Goal: Navigation & Orientation: Find specific page/section

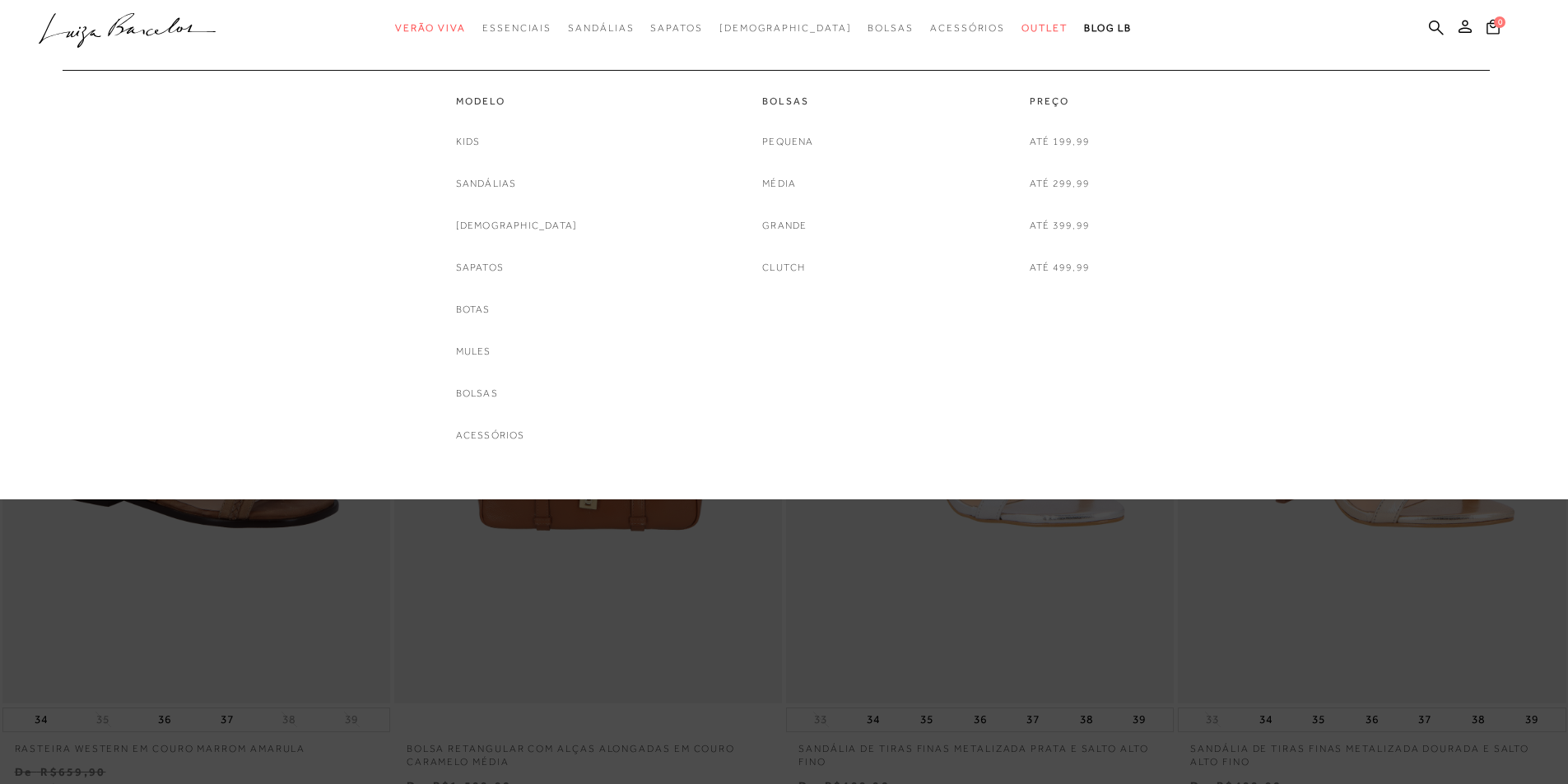
click at [1021, 25] on span "Outlet" at bounding box center [1044, 28] width 46 height 12
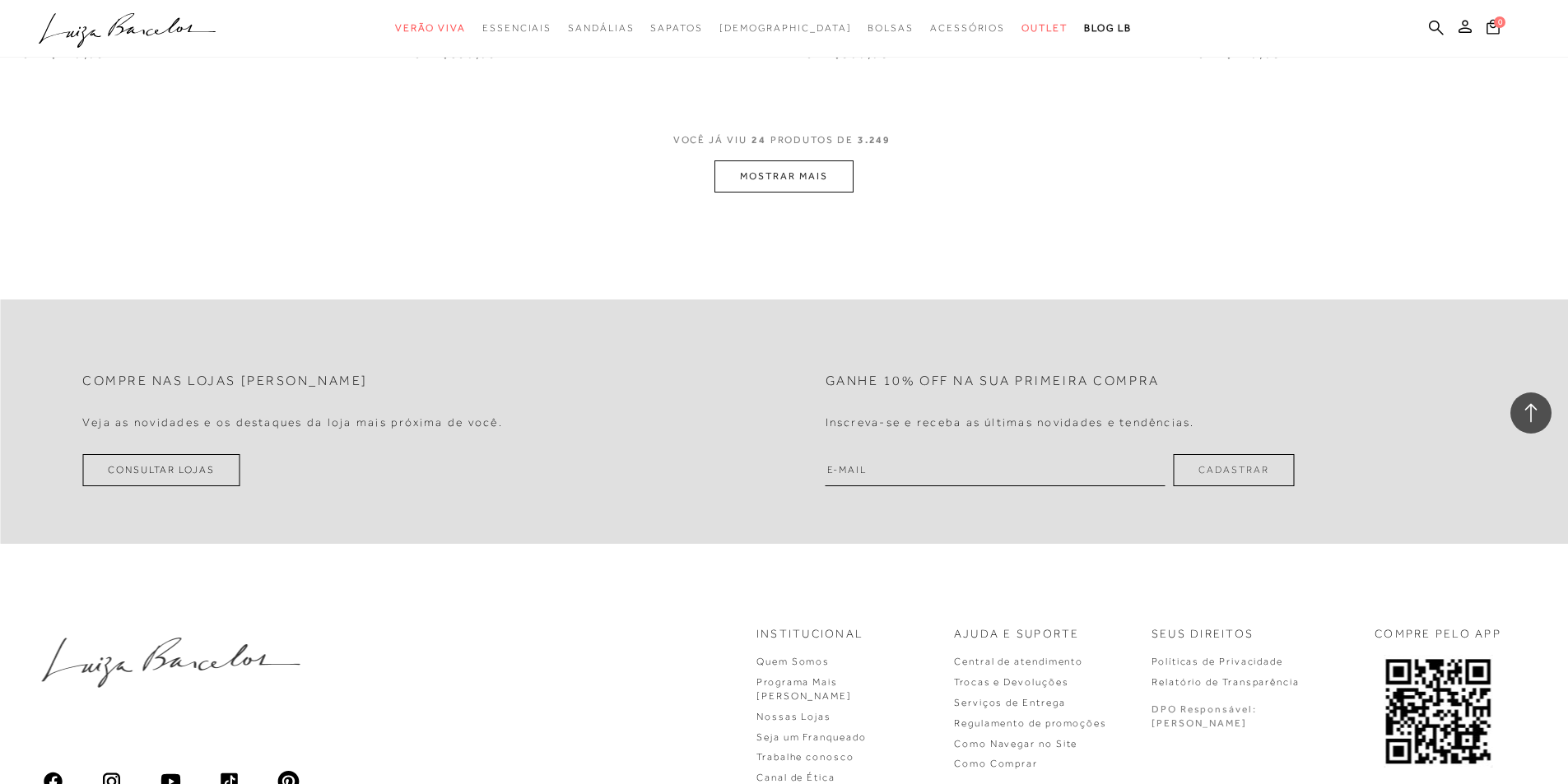
scroll to position [3702, 0]
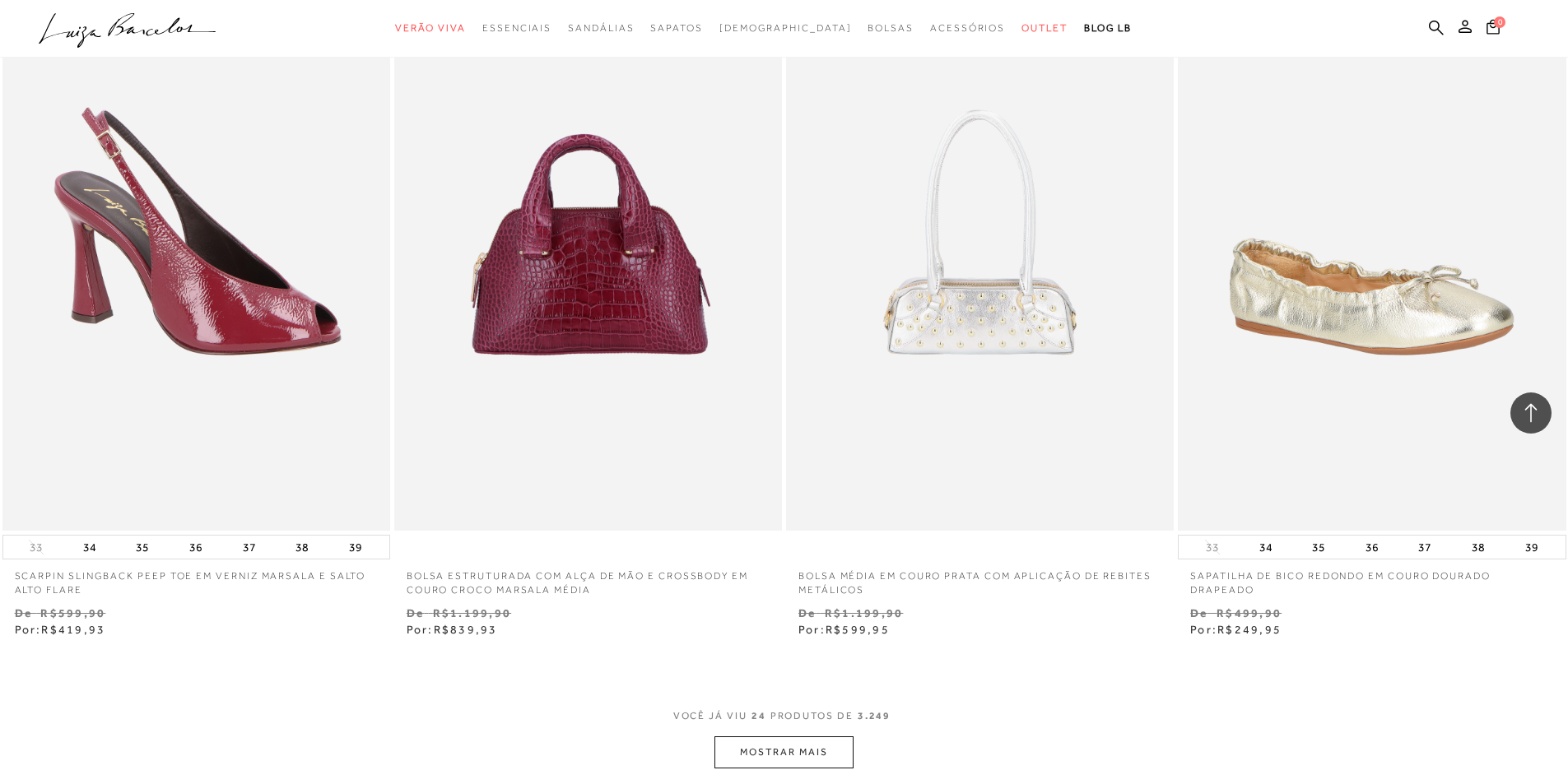
click at [822, 747] on button "MOSTRAR MAIS" at bounding box center [784, 752] width 138 height 32
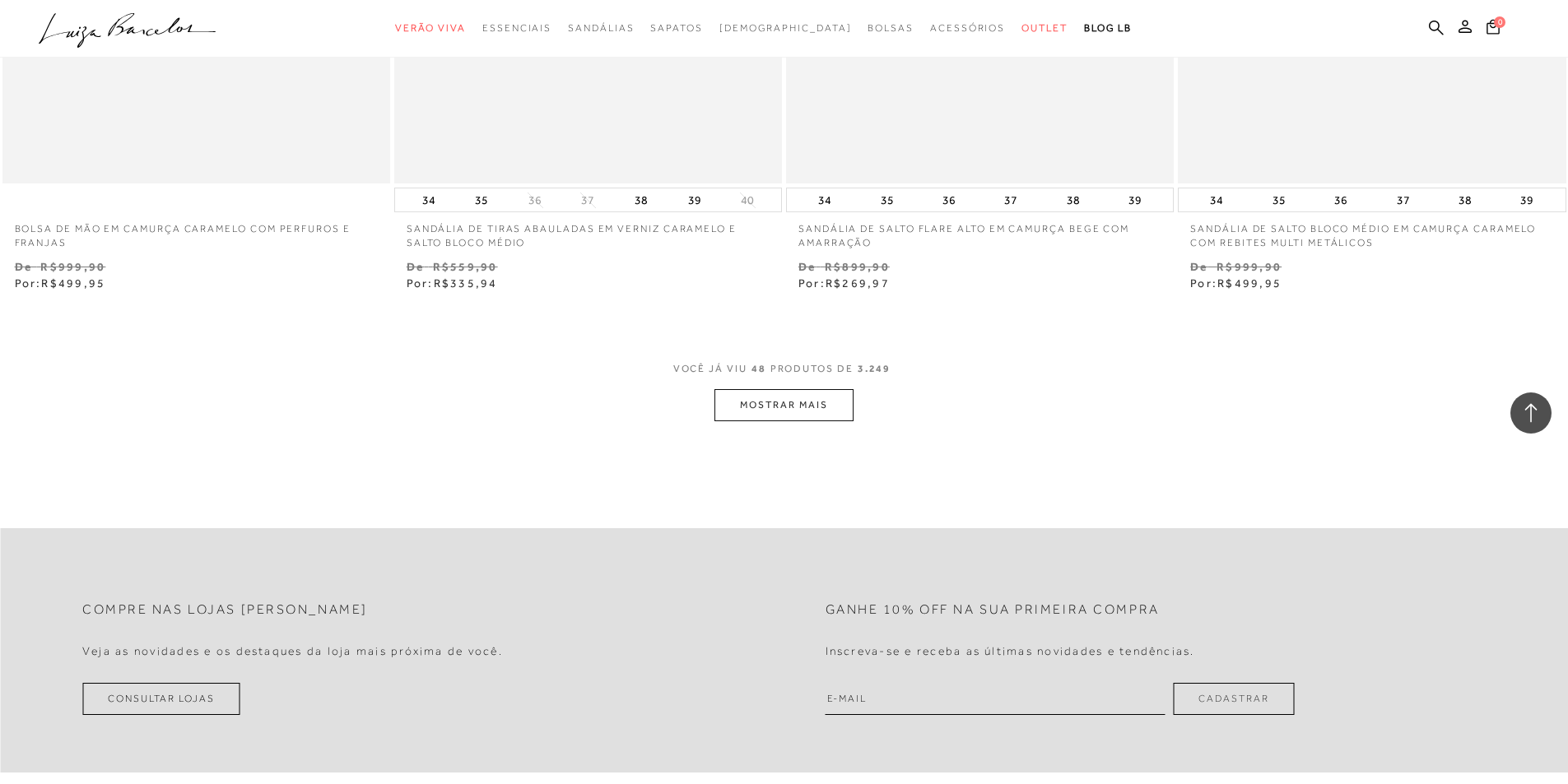
scroll to position [8391, 0]
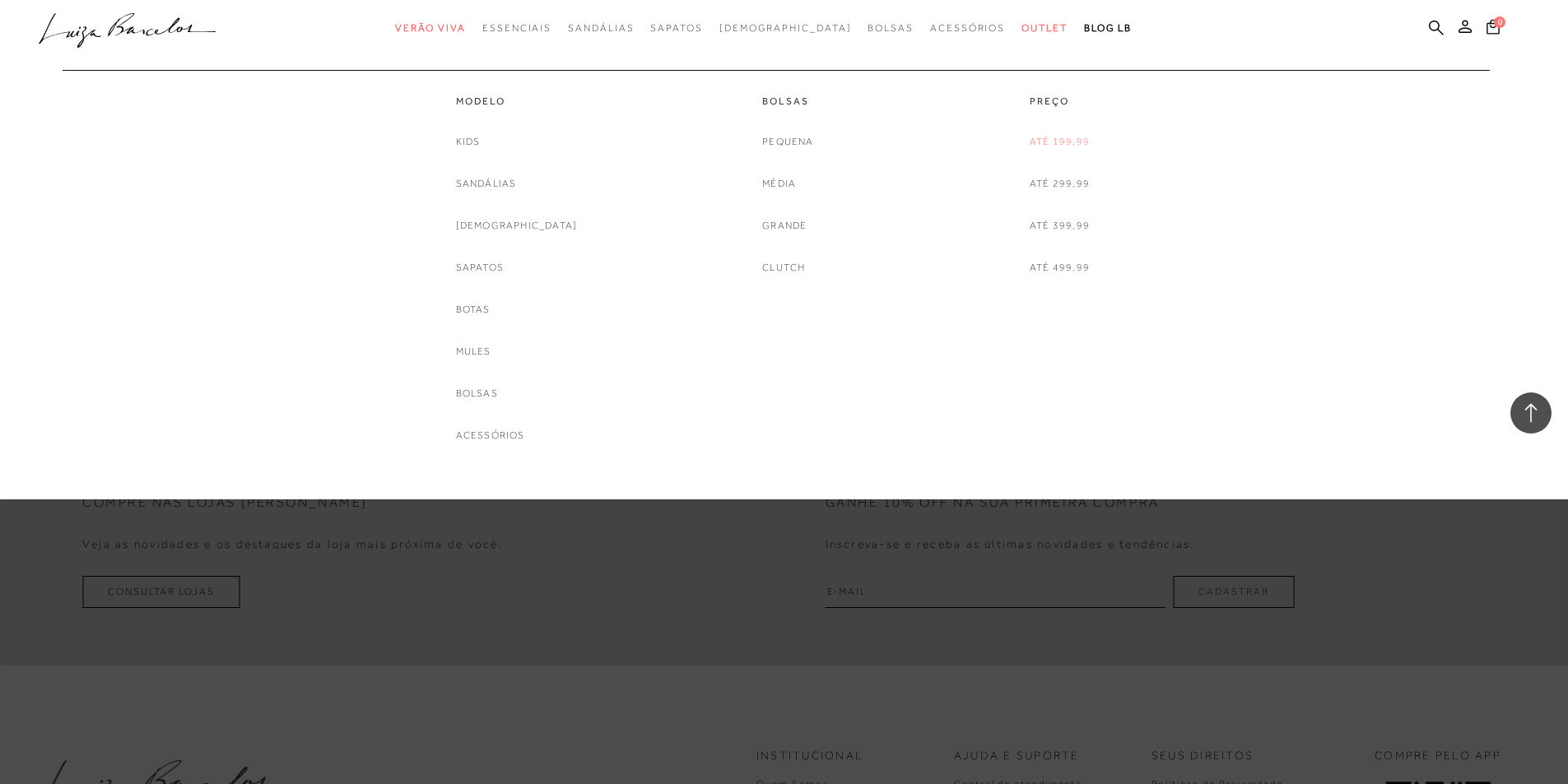
click at [1057, 142] on link "Até 199,99" at bounding box center [1060, 141] width 60 height 17
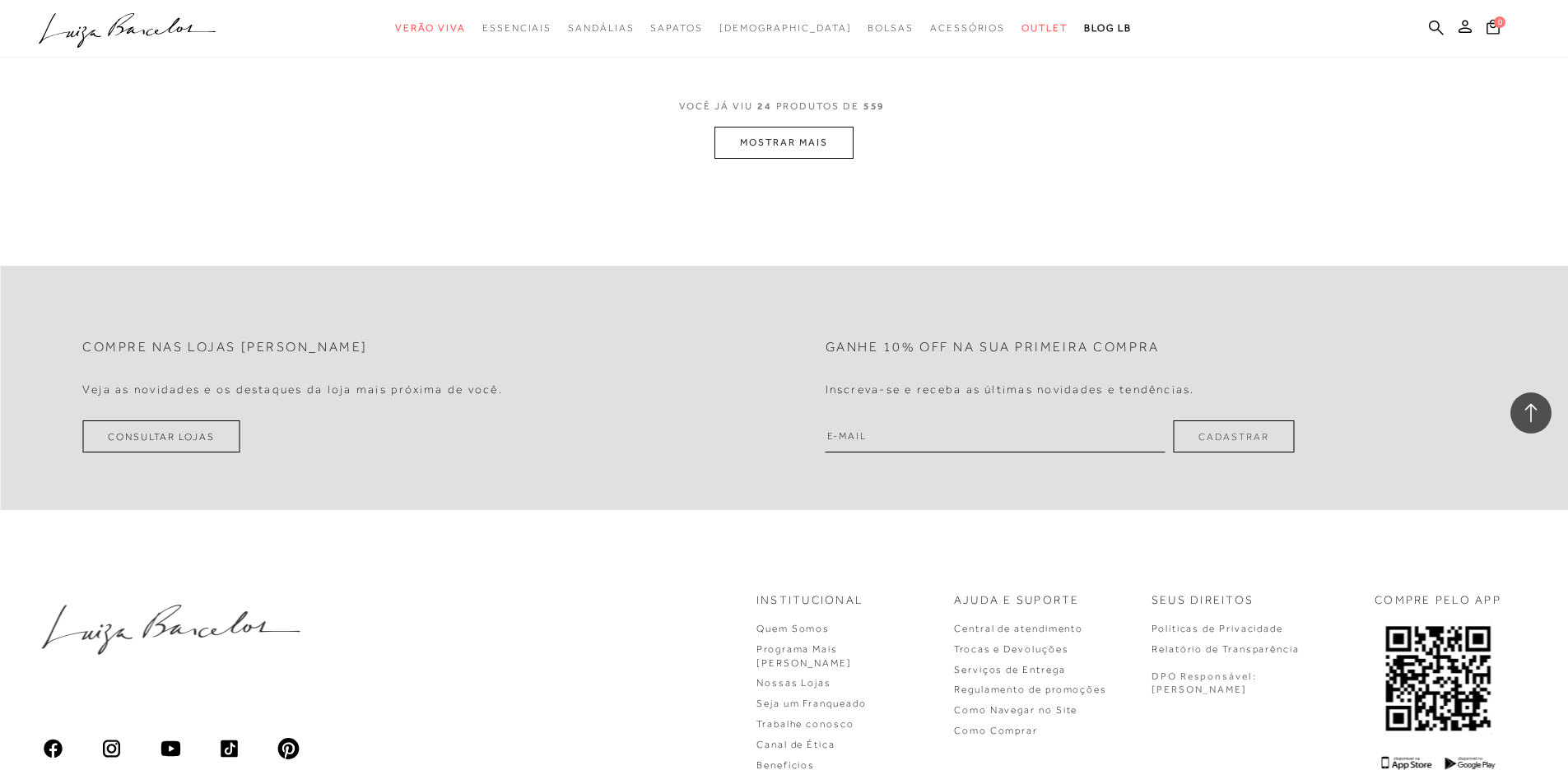
scroll to position [4278, 0]
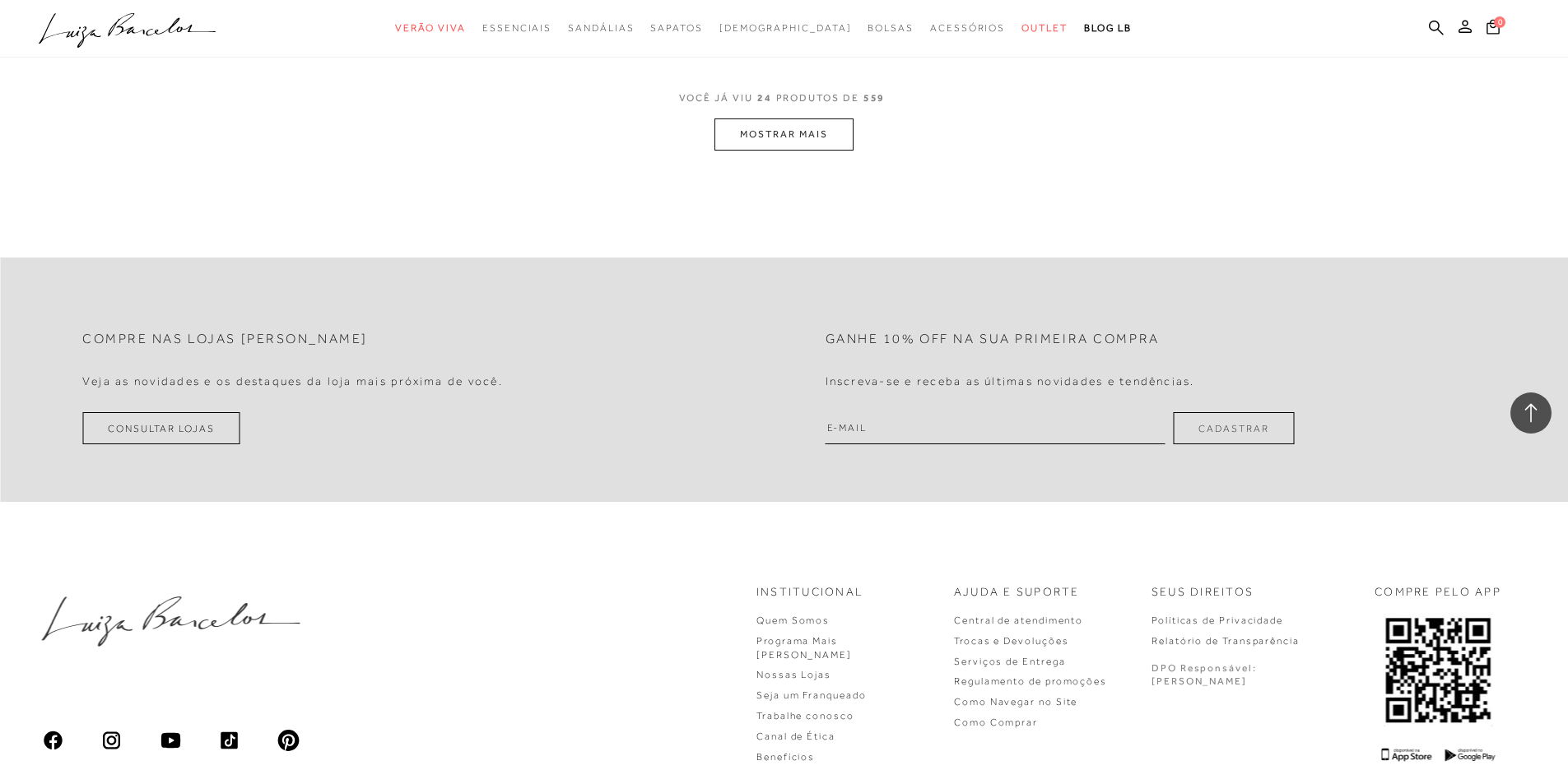
click at [776, 138] on button "MOSTRAR MAIS" at bounding box center [784, 135] width 138 height 32
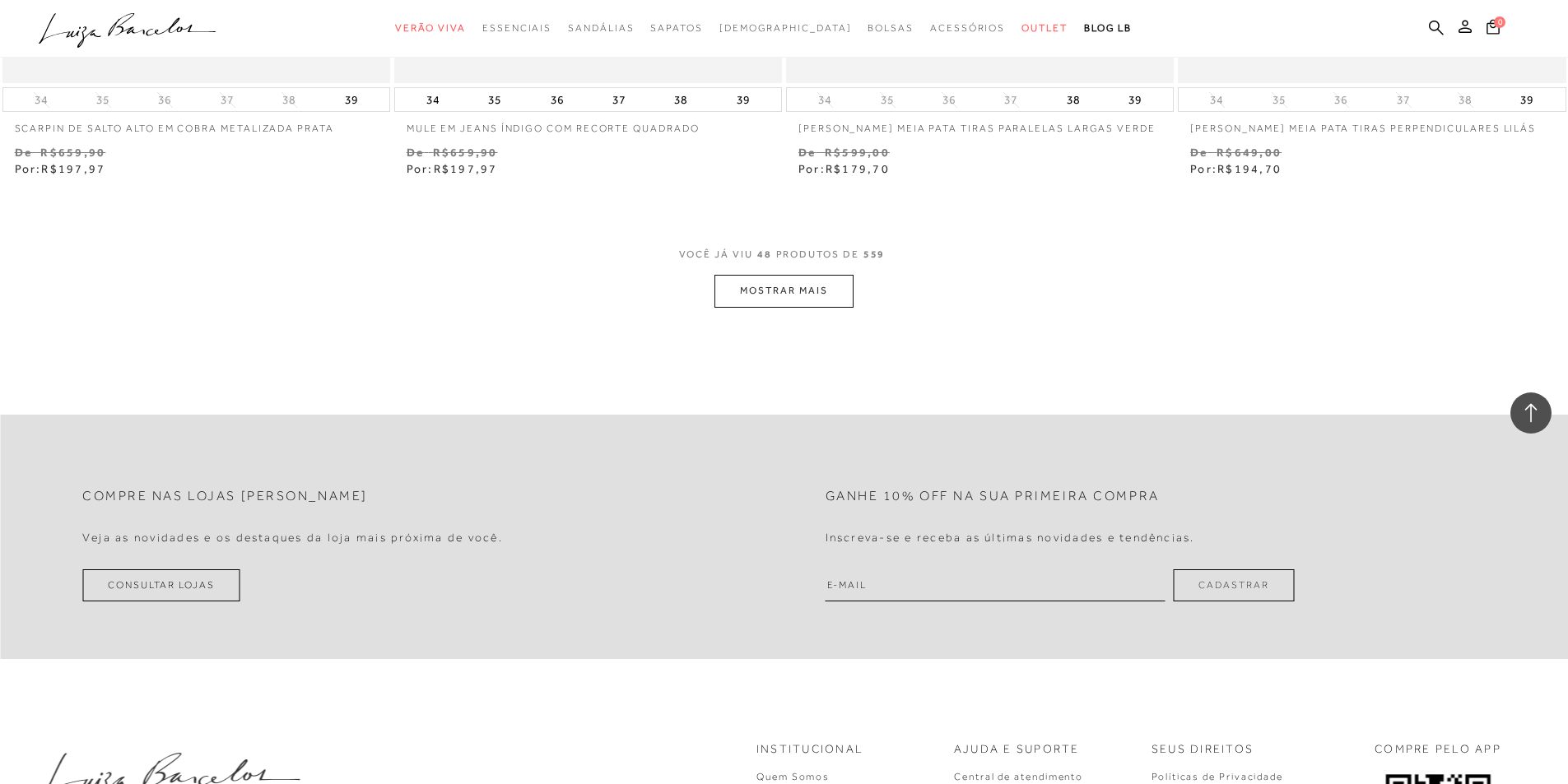
scroll to position [8391, 0]
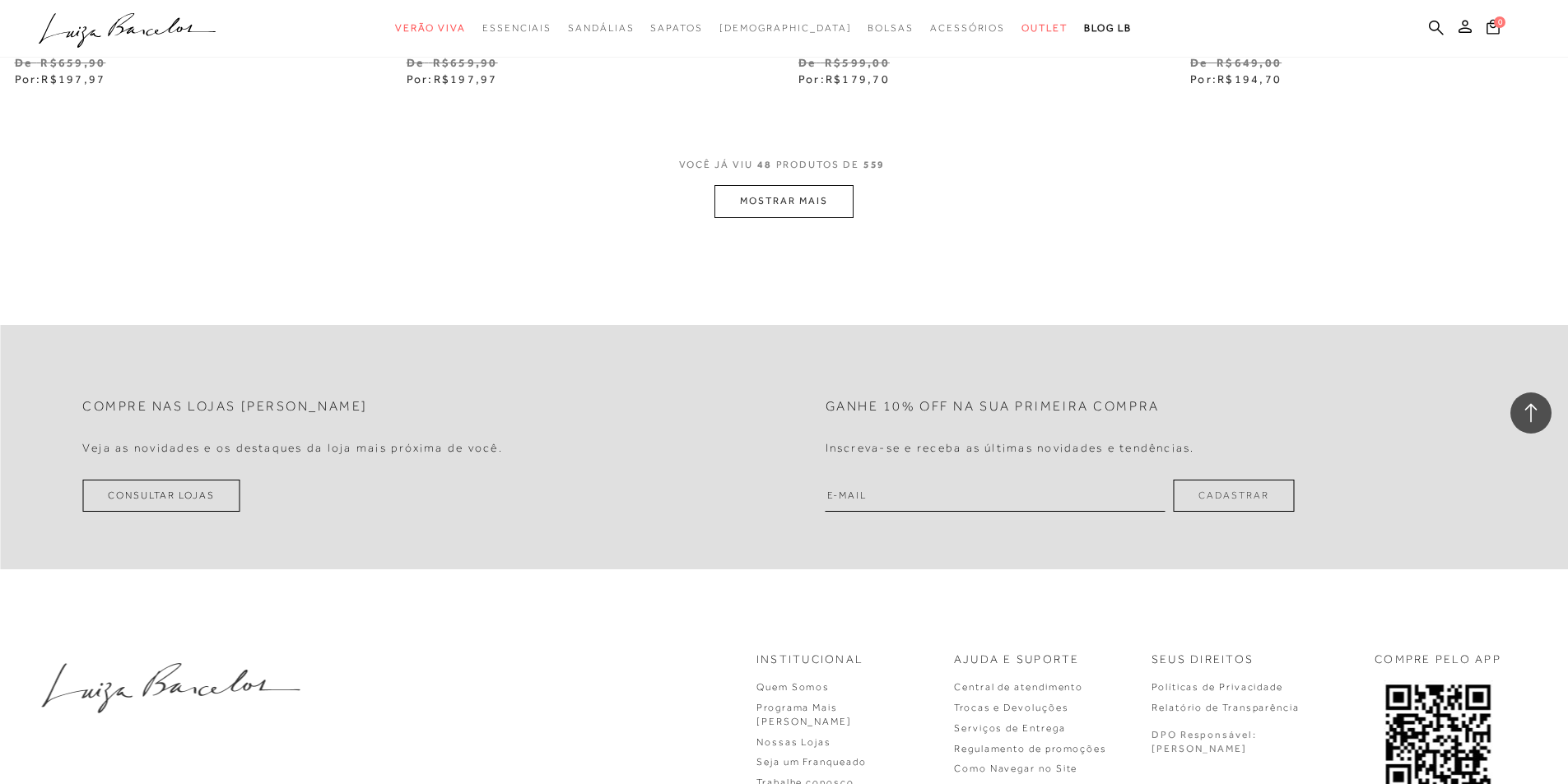
click at [797, 202] on button "MOSTRAR MAIS" at bounding box center [784, 201] width 138 height 32
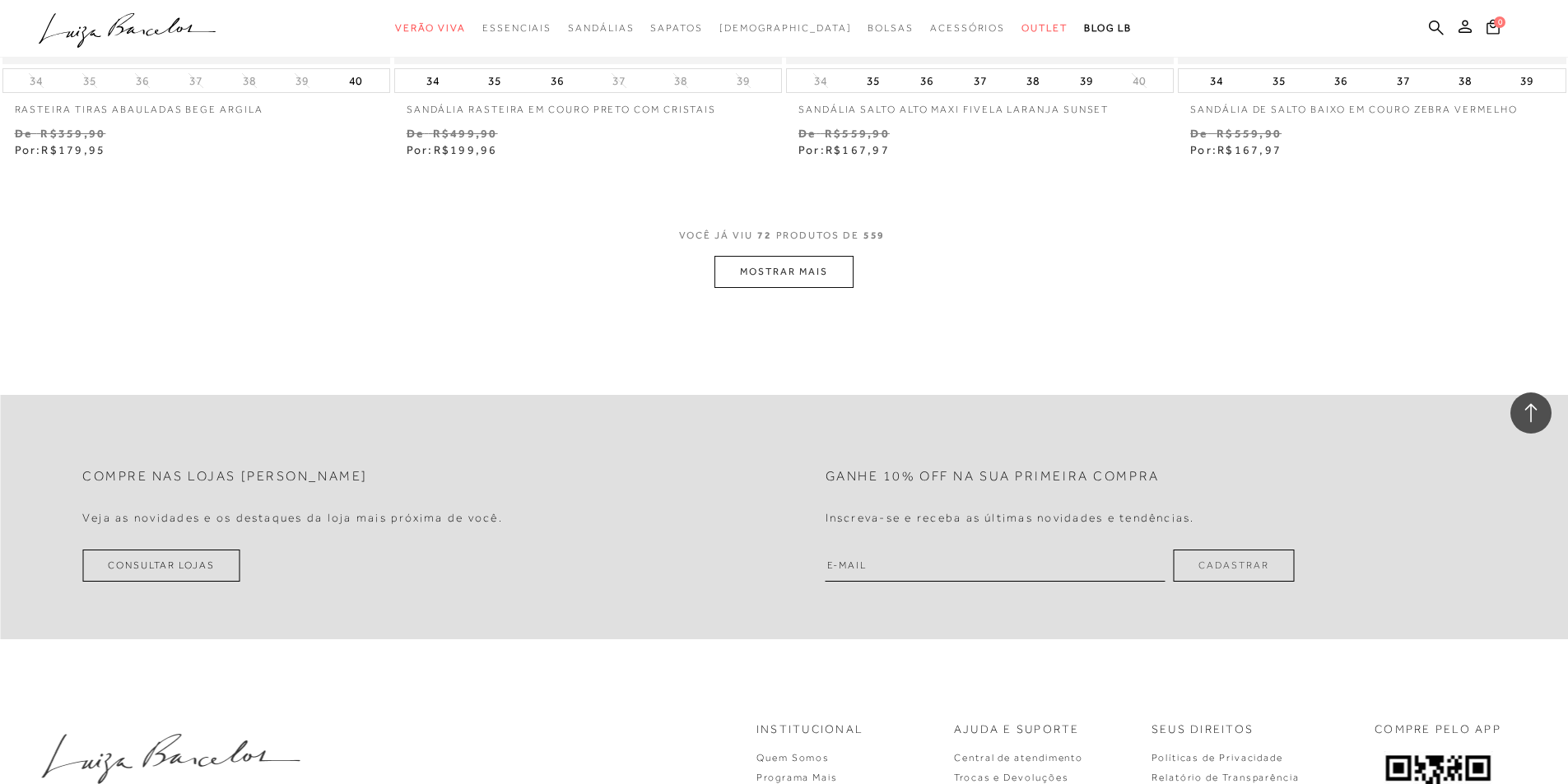
scroll to position [12505, 0]
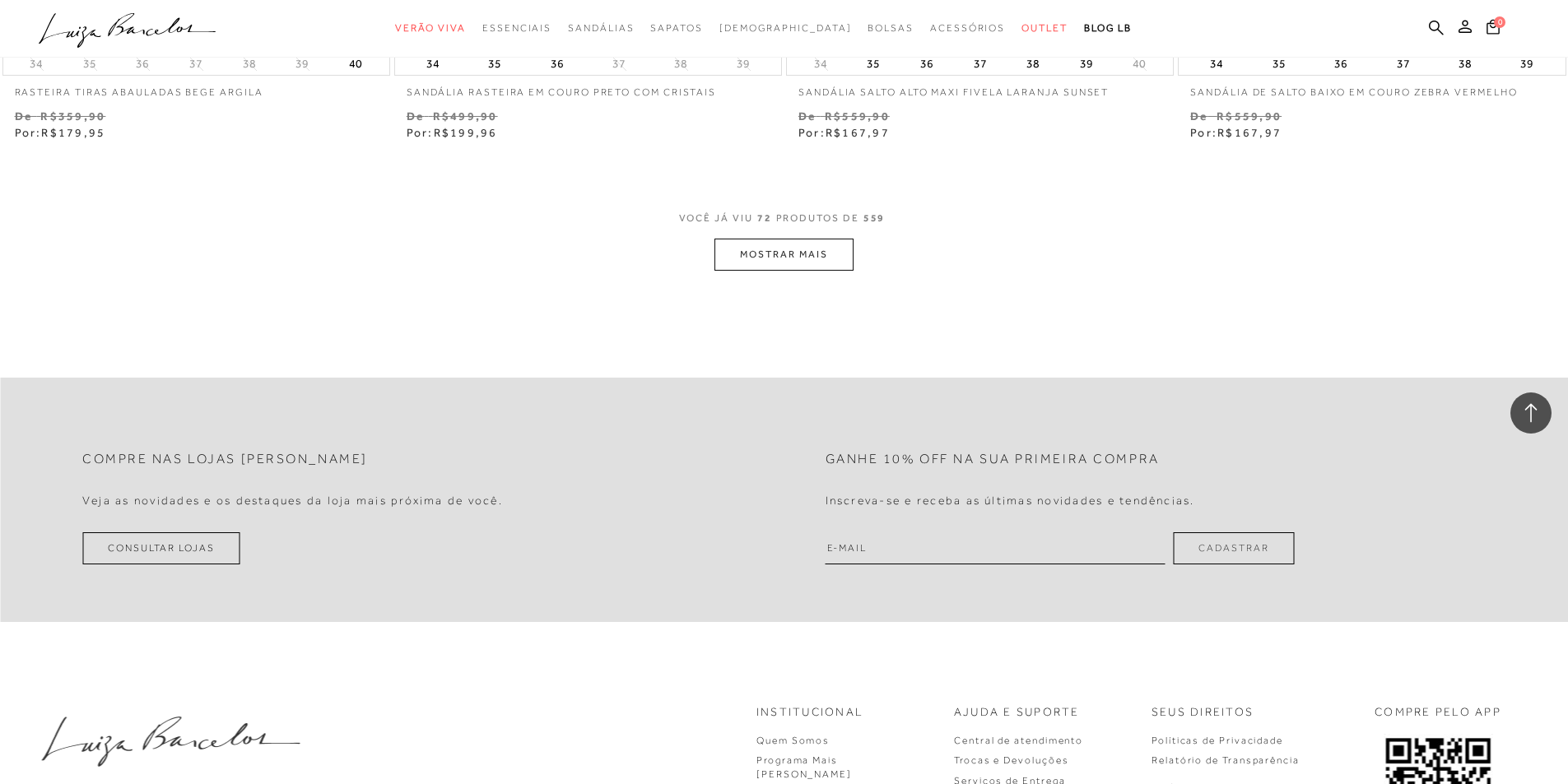
click at [767, 250] on button "MOSTRAR MAIS" at bounding box center [784, 255] width 138 height 32
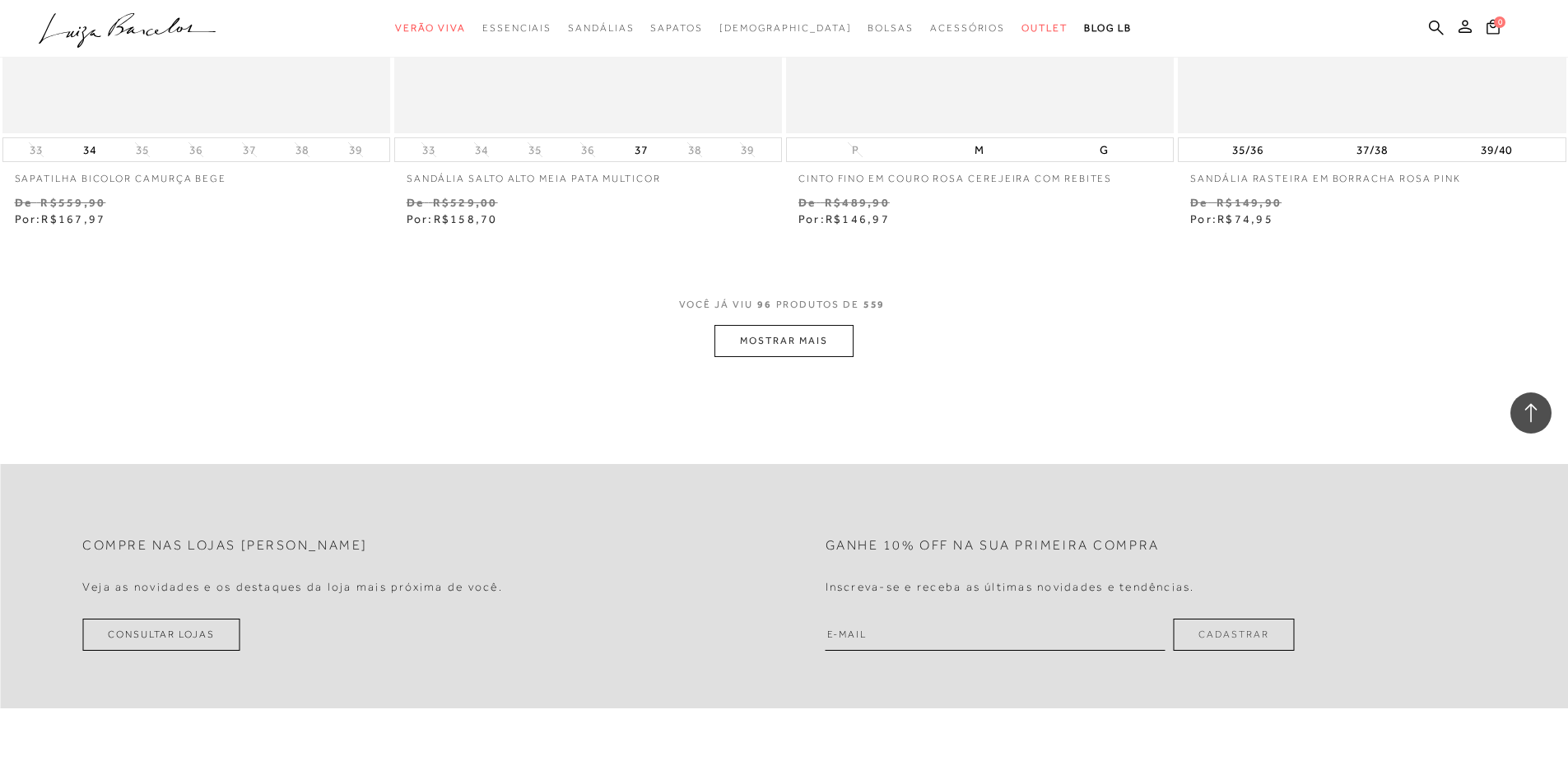
scroll to position [16618, 0]
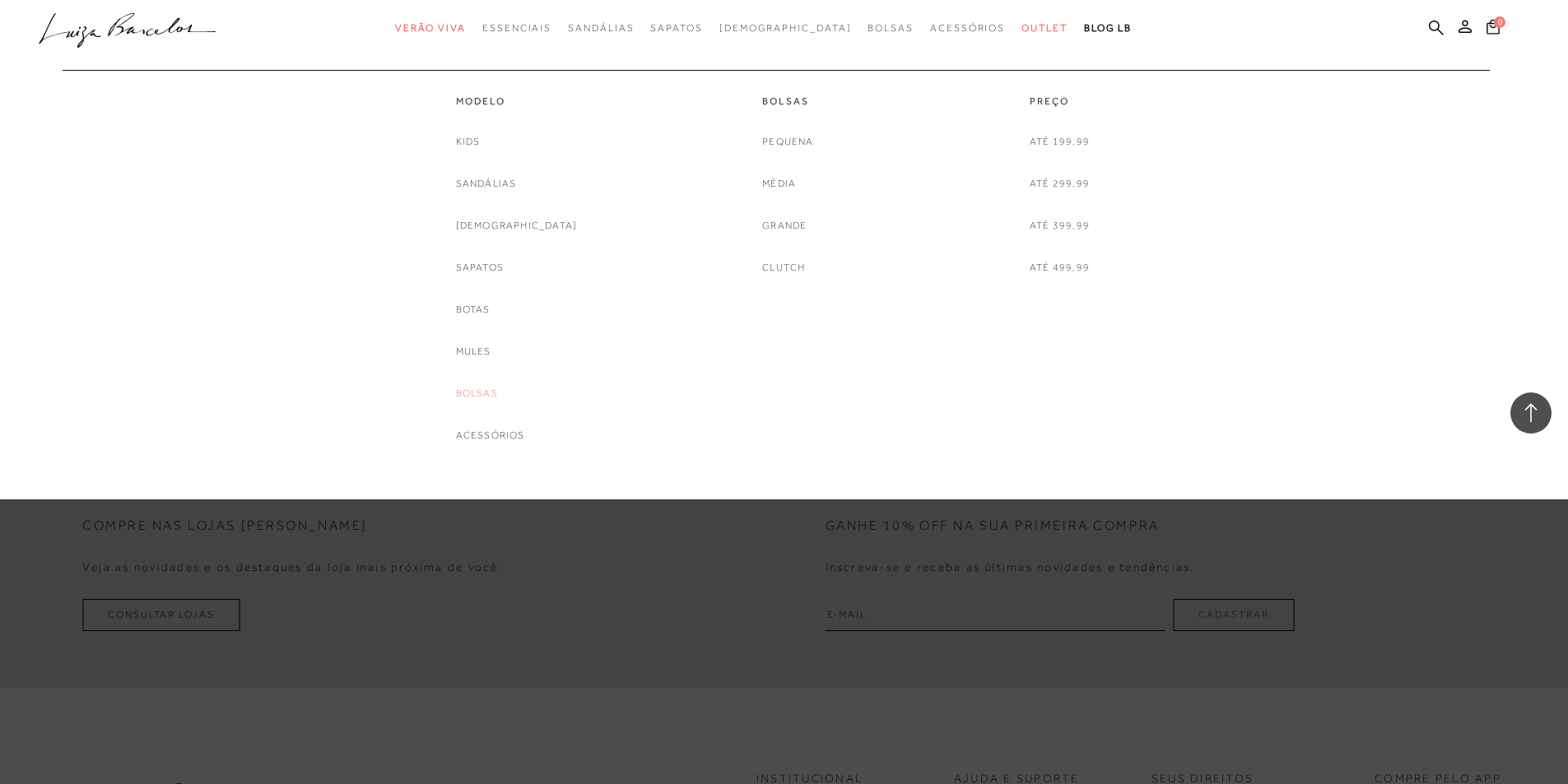
click at [498, 397] on link "Bolsas" at bounding box center [477, 394] width 42 height 17
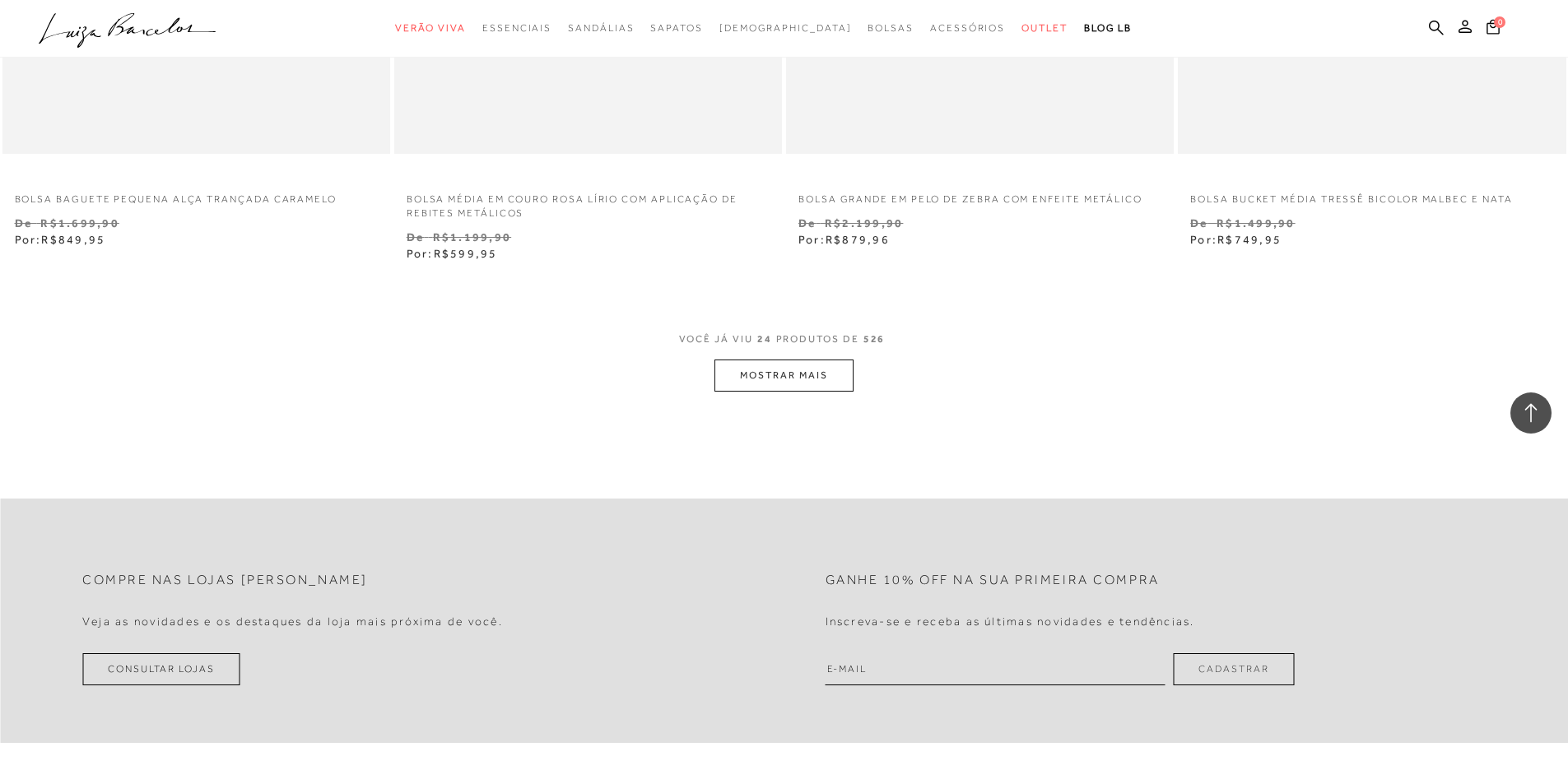
scroll to position [4196, 0]
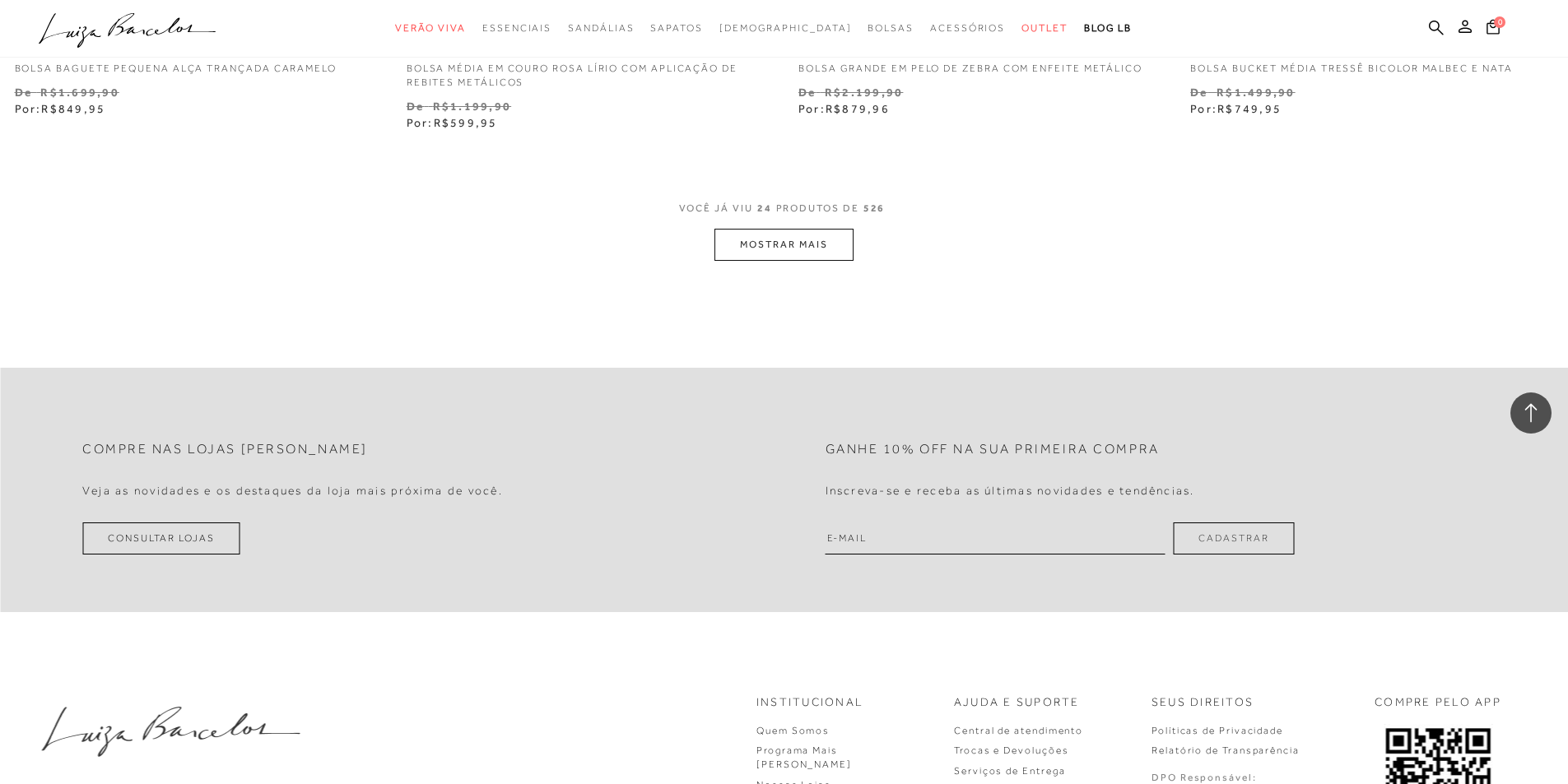
click at [787, 241] on button "MOSTRAR MAIS" at bounding box center [784, 245] width 138 height 32
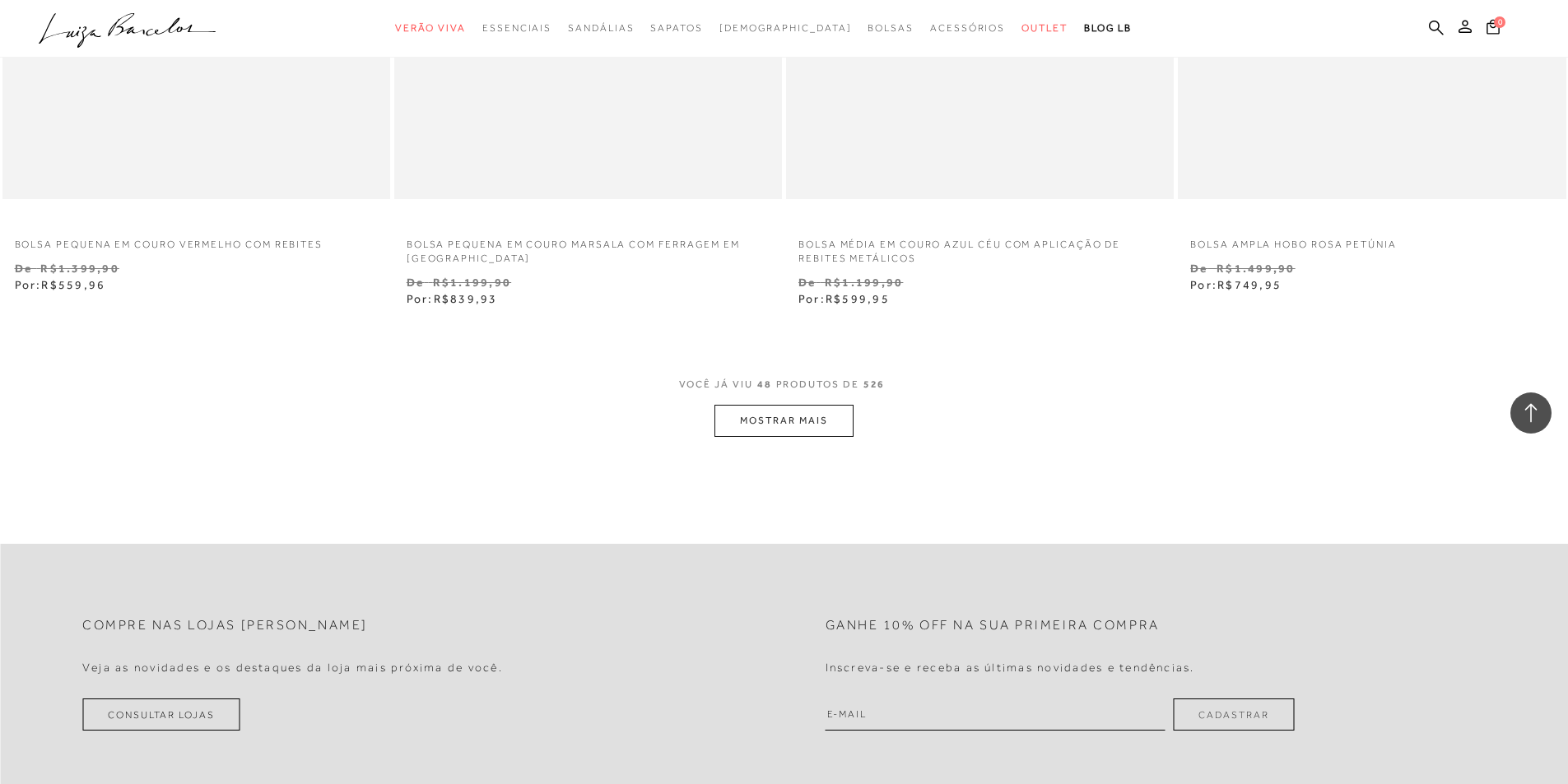
scroll to position [8627, 0]
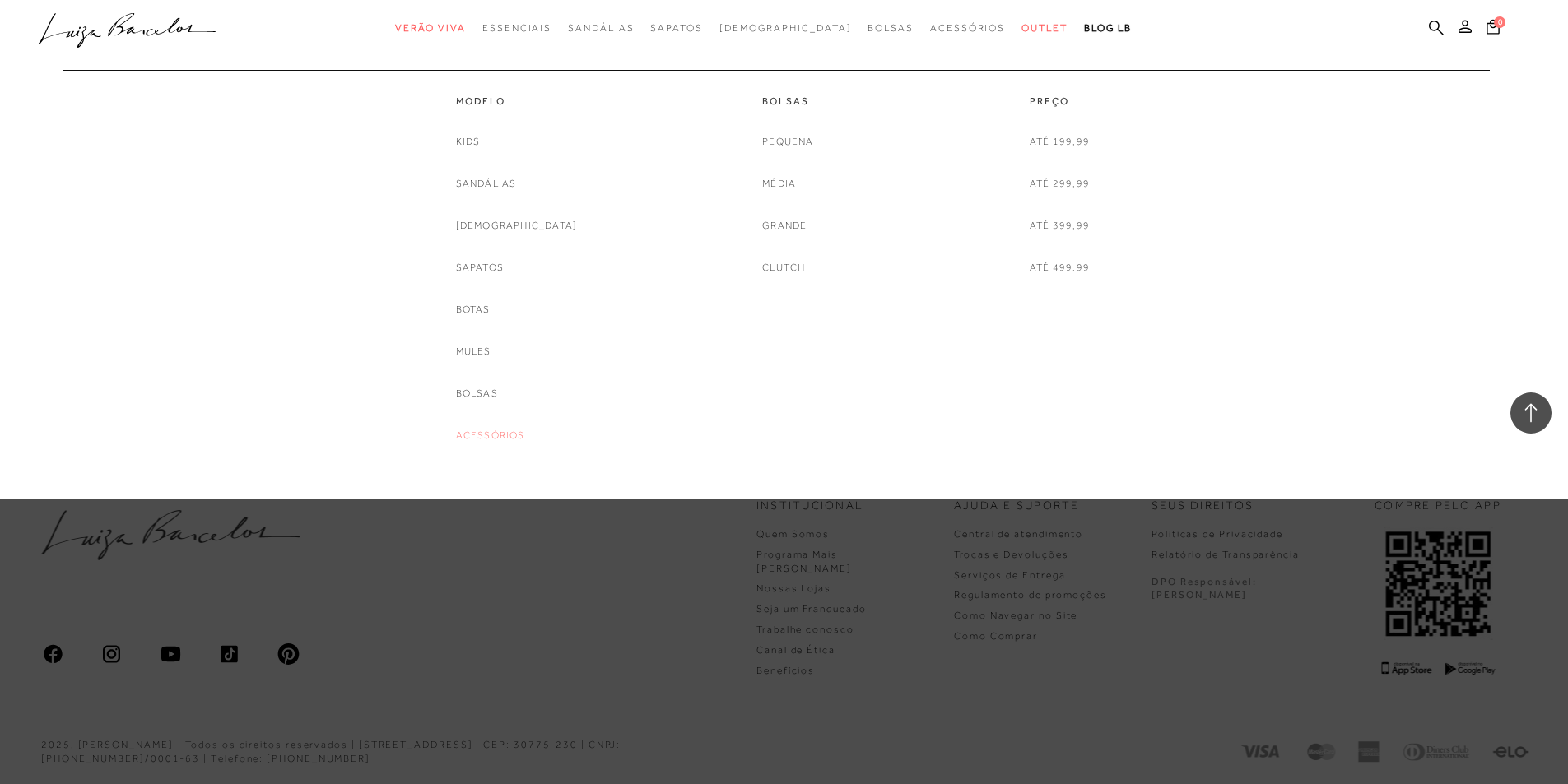
click at [516, 436] on link "Acessórios" at bounding box center [490, 435] width 69 height 17
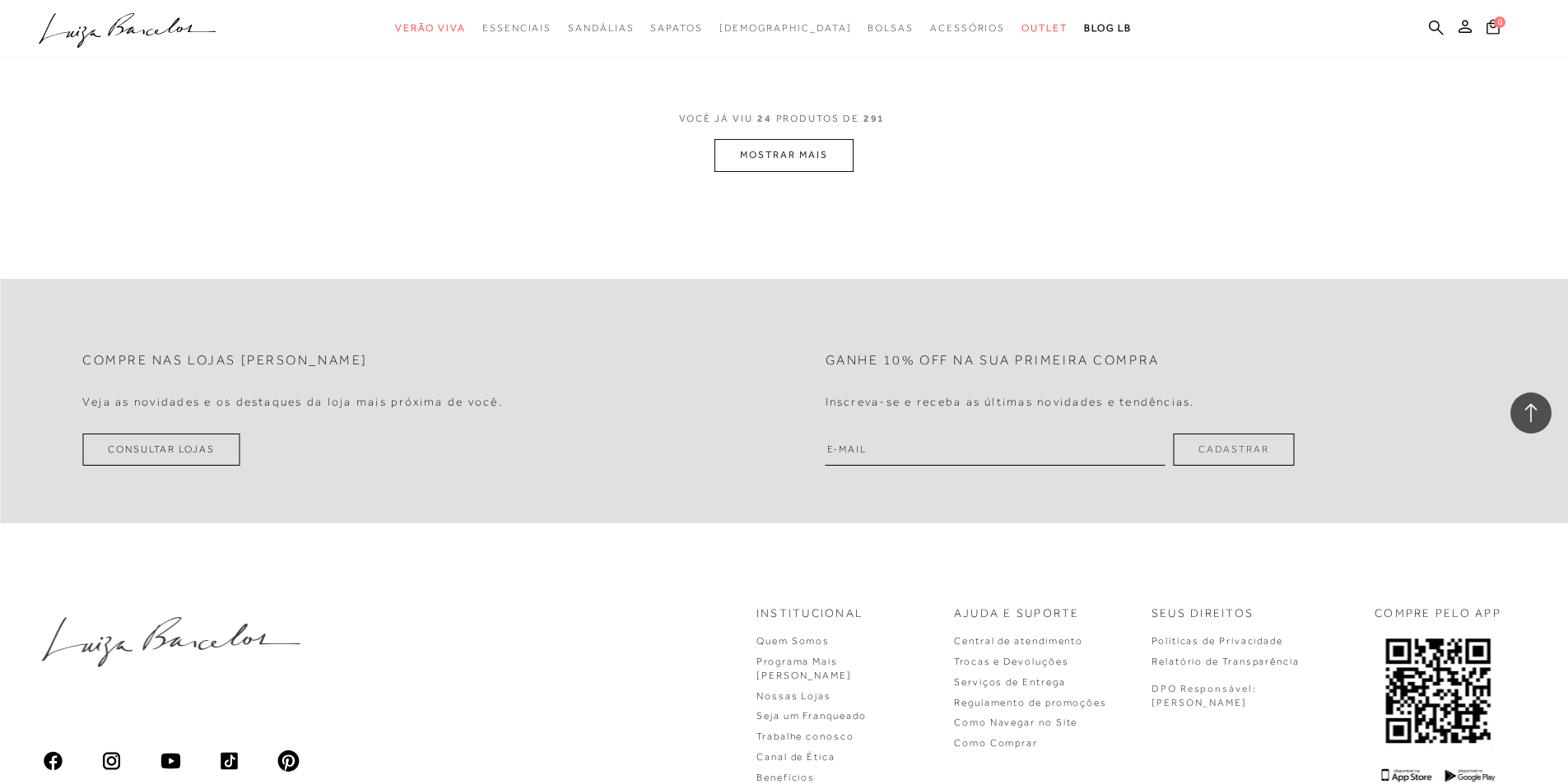
scroll to position [4278, 0]
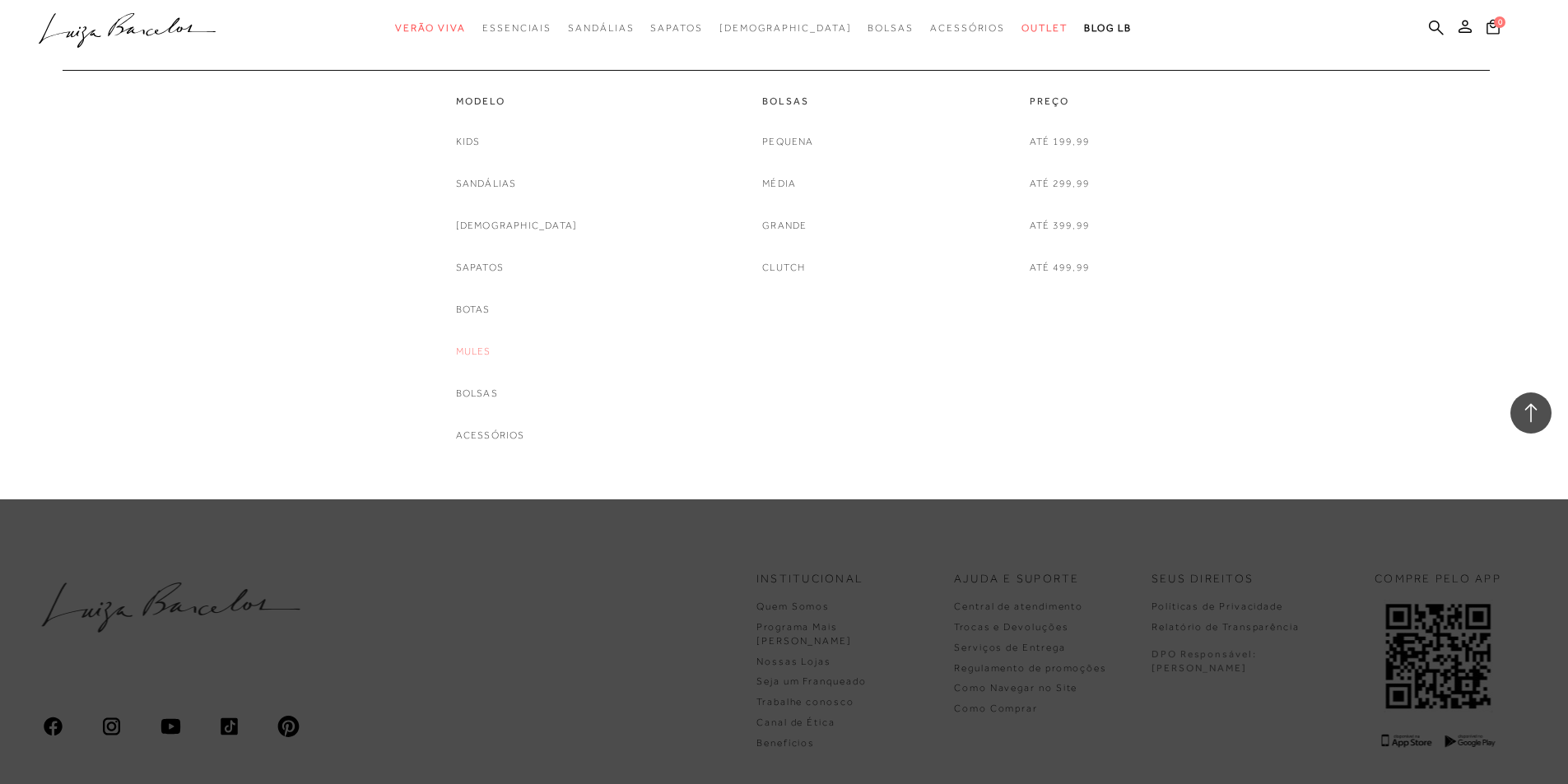
click at [491, 350] on link "Mules" at bounding box center [474, 352] width 36 height 17
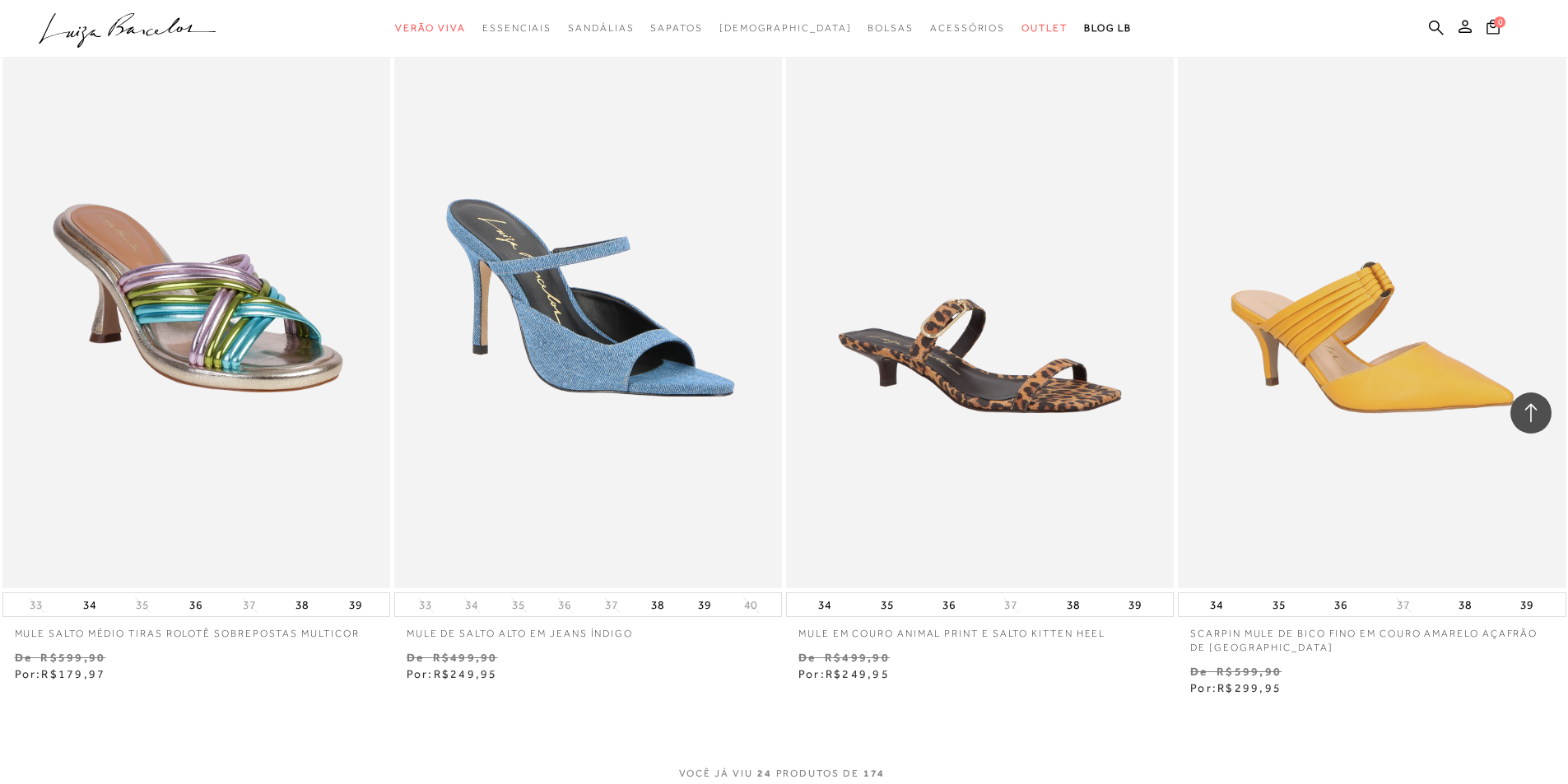
scroll to position [4113, 0]
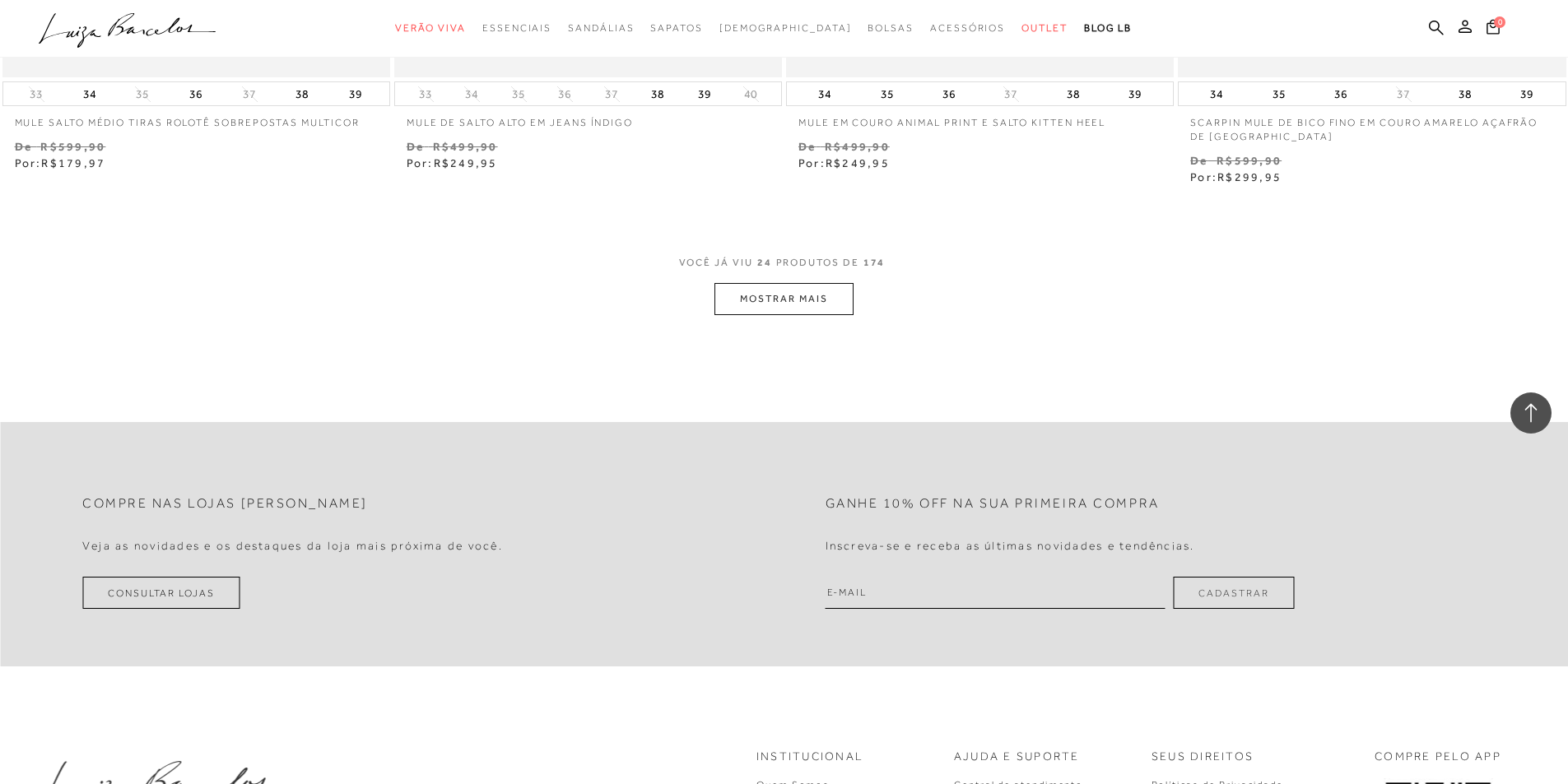
click at [797, 299] on button "MOSTRAR MAIS" at bounding box center [784, 299] width 138 height 32
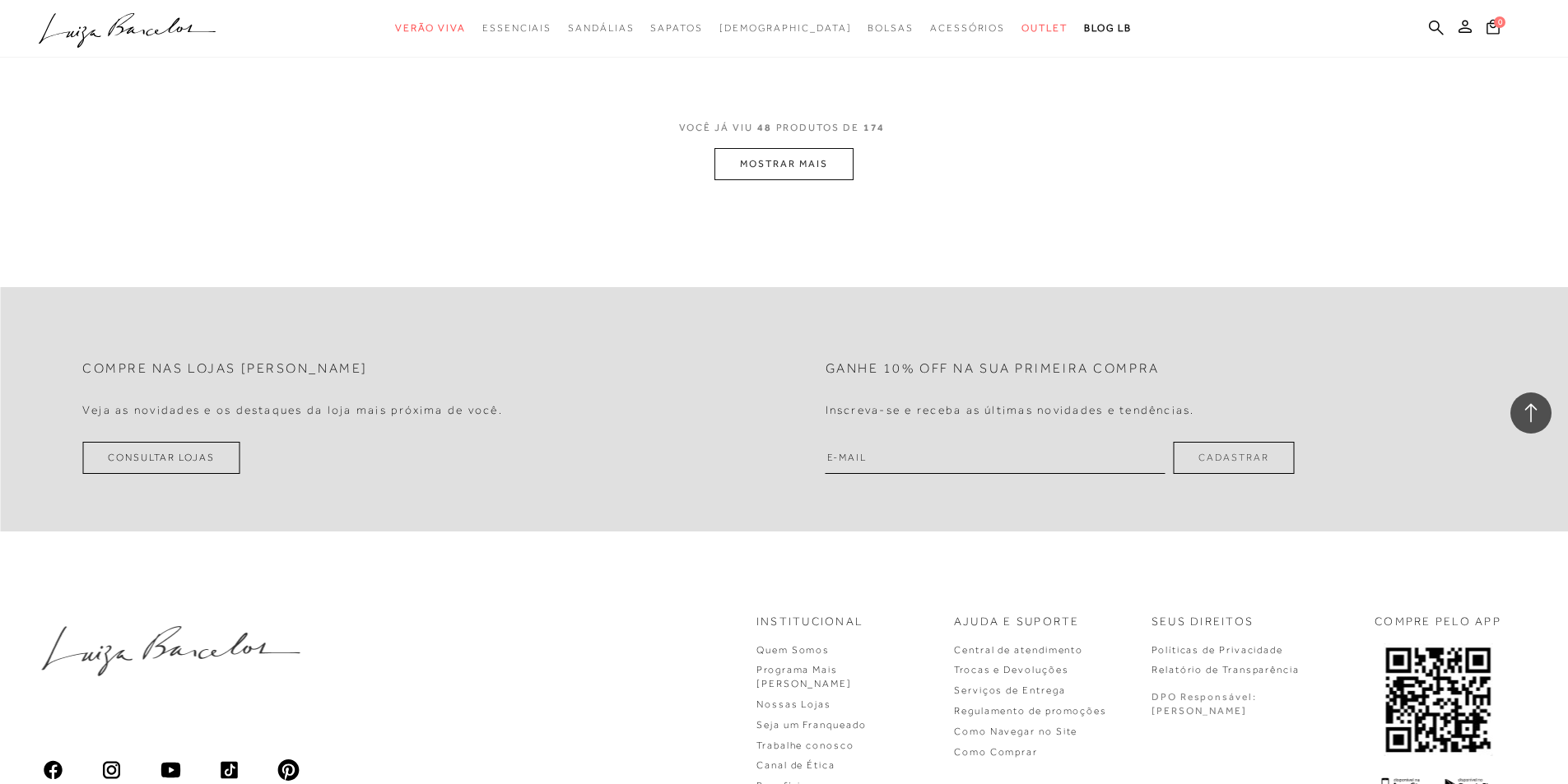
scroll to position [8474, 0]
click at [802, 150] on button "MOSTRAR MAIS" at bounding box center [784, 161] width 138 height 32
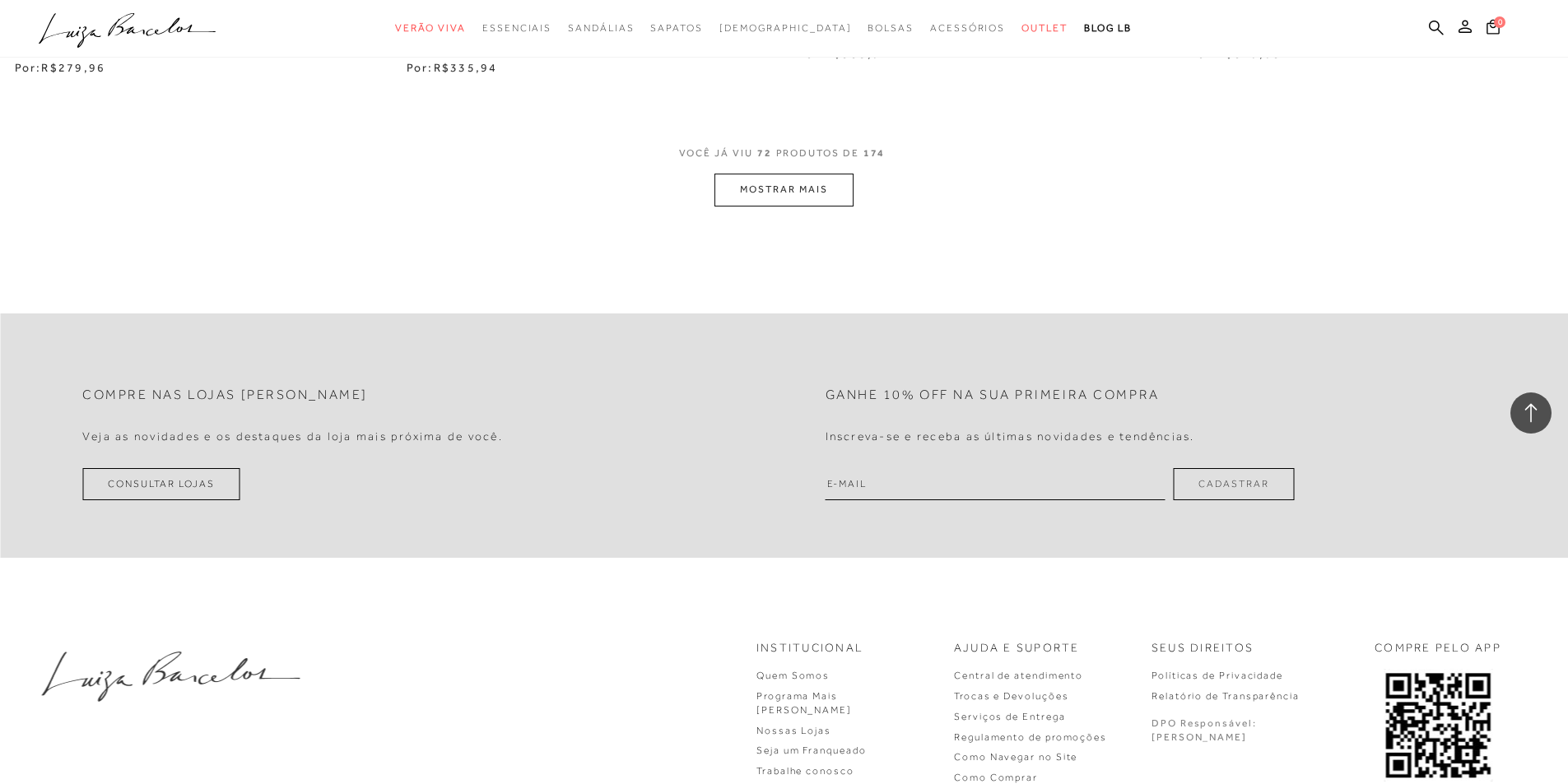
scroll to position [12669, 0]
click at [812, 178] on button "MOSTRAR MAIS" at bounding box center [784, 187] width 138 height 32
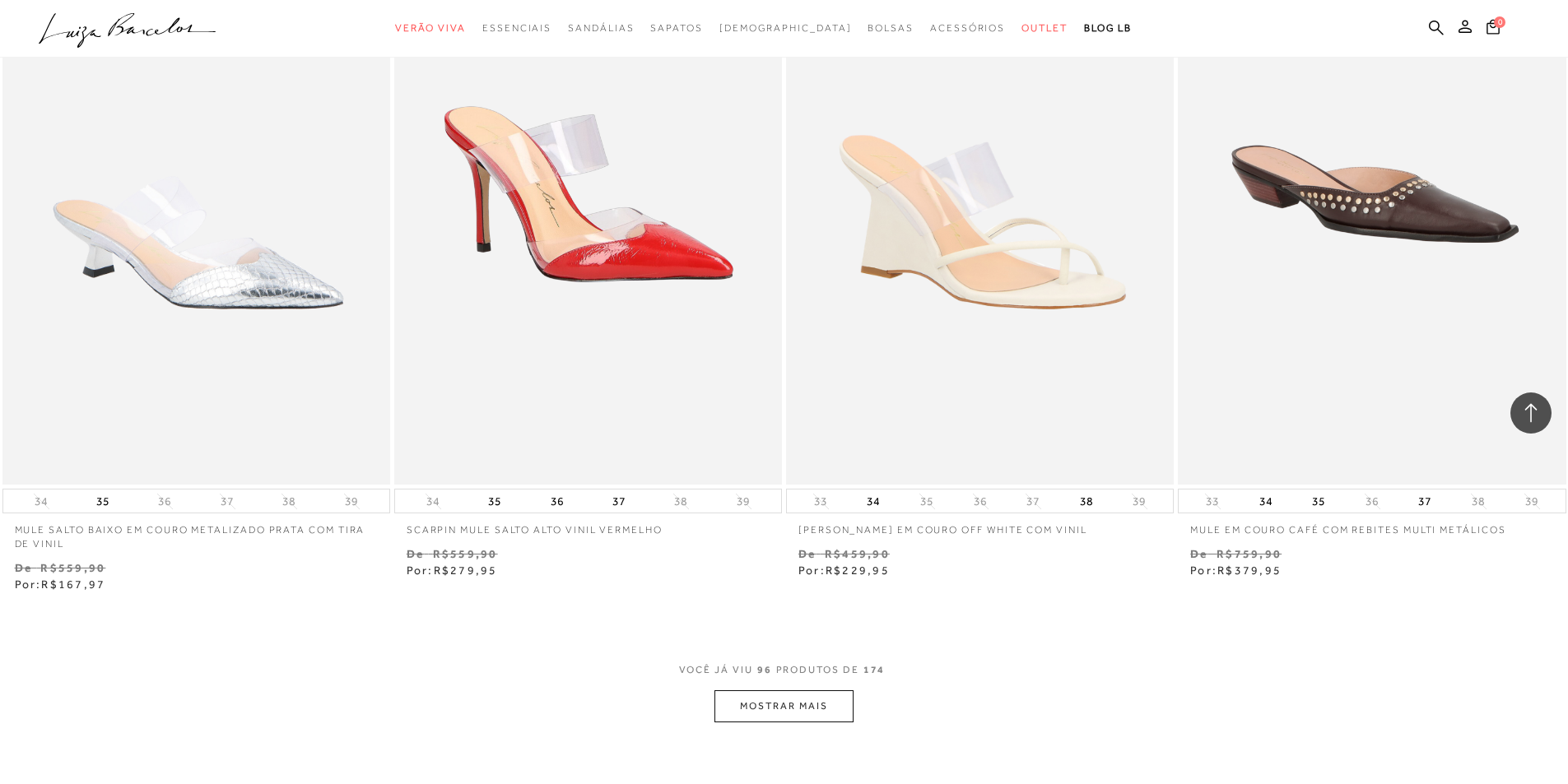
scroll to position [16947, 0]
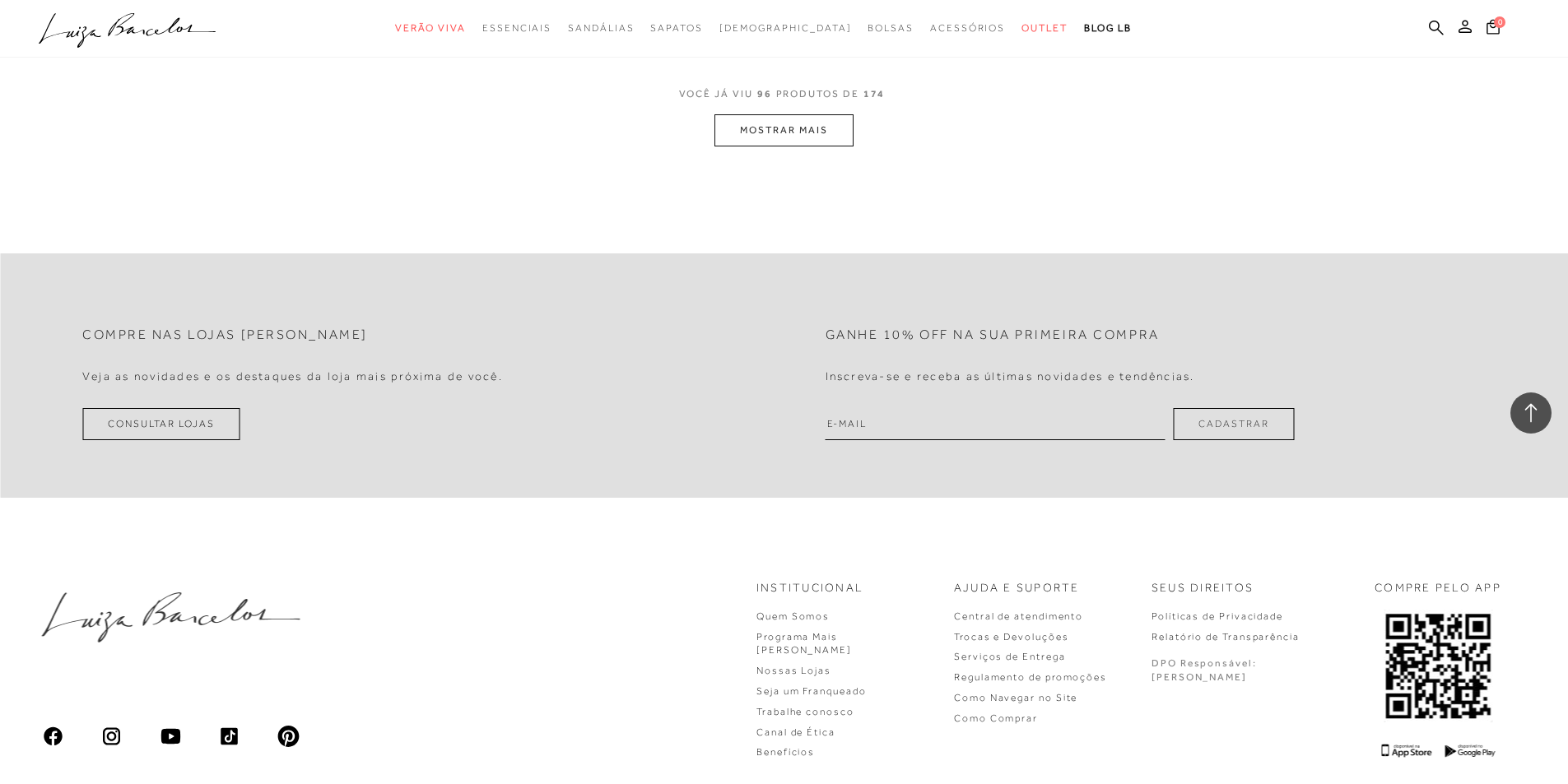
click at [803, 116] on button "MOSTRAR MAIS" at bounding box center [784, 130] width 138 height 32
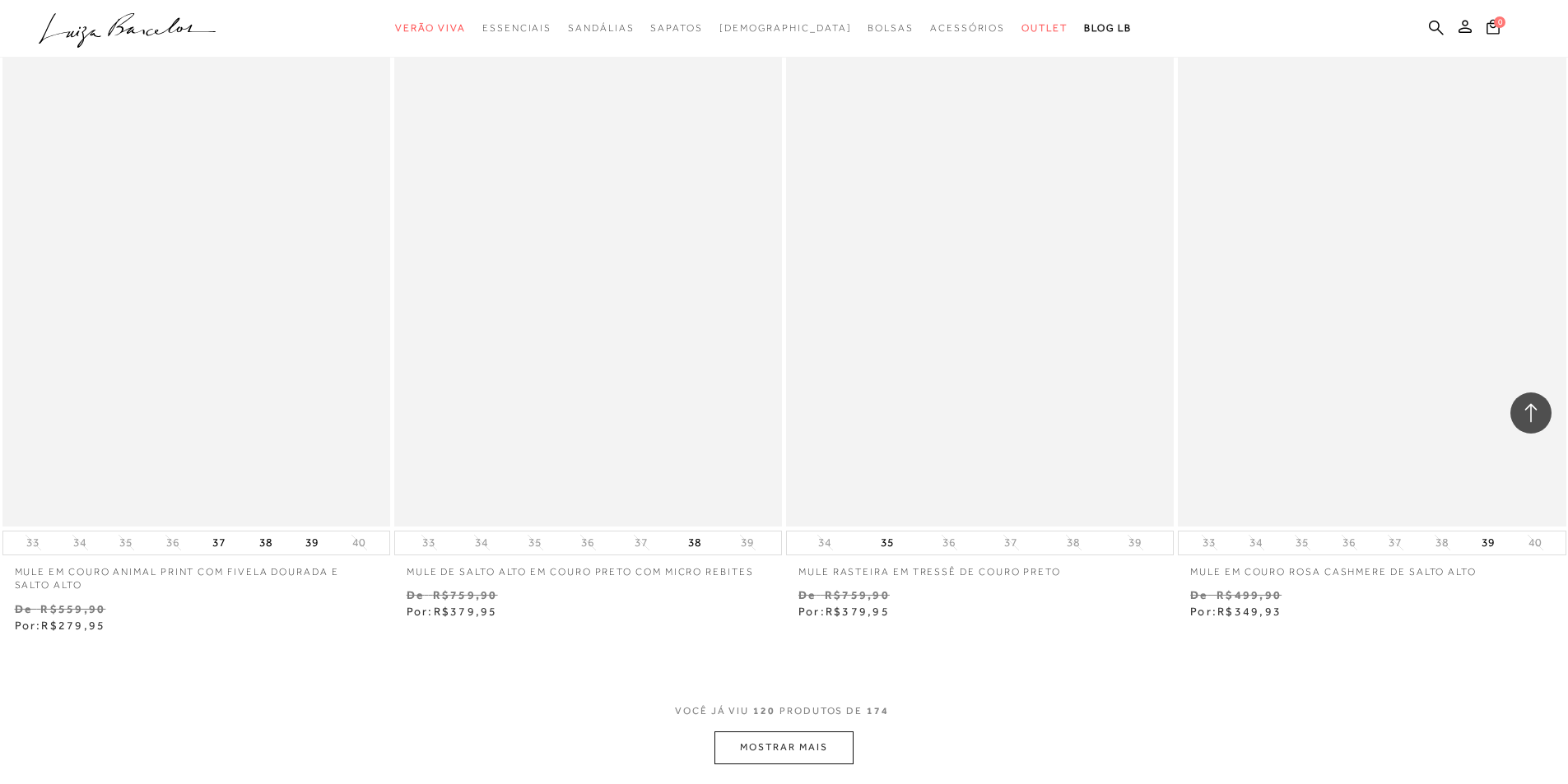
scroll to position [20567, 0]
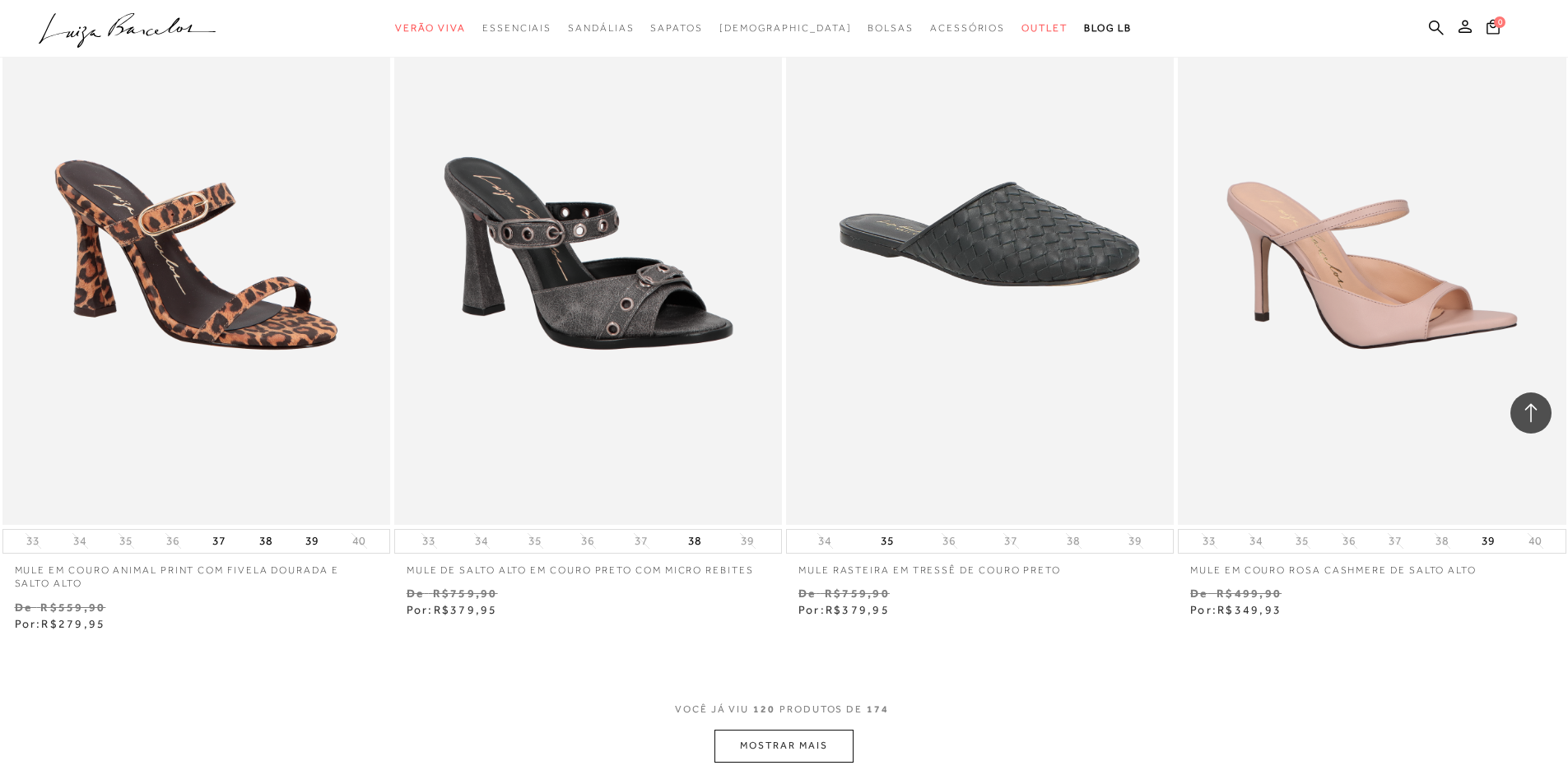
click at [794, 735] on button "MOSTRAR MAIS" at bounding box center [784, 746] width 138 height 32
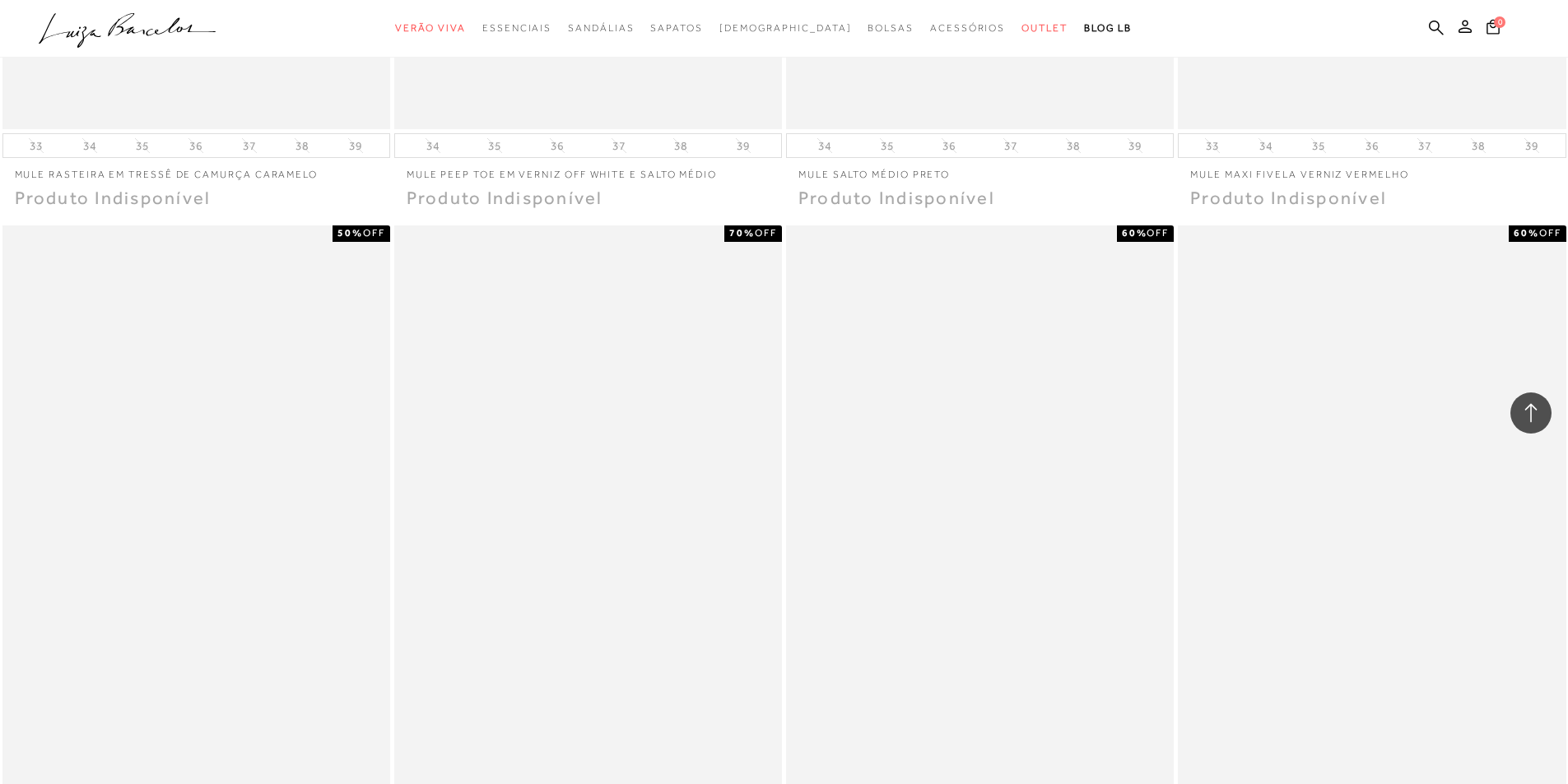
scroll to position [25091, 0]
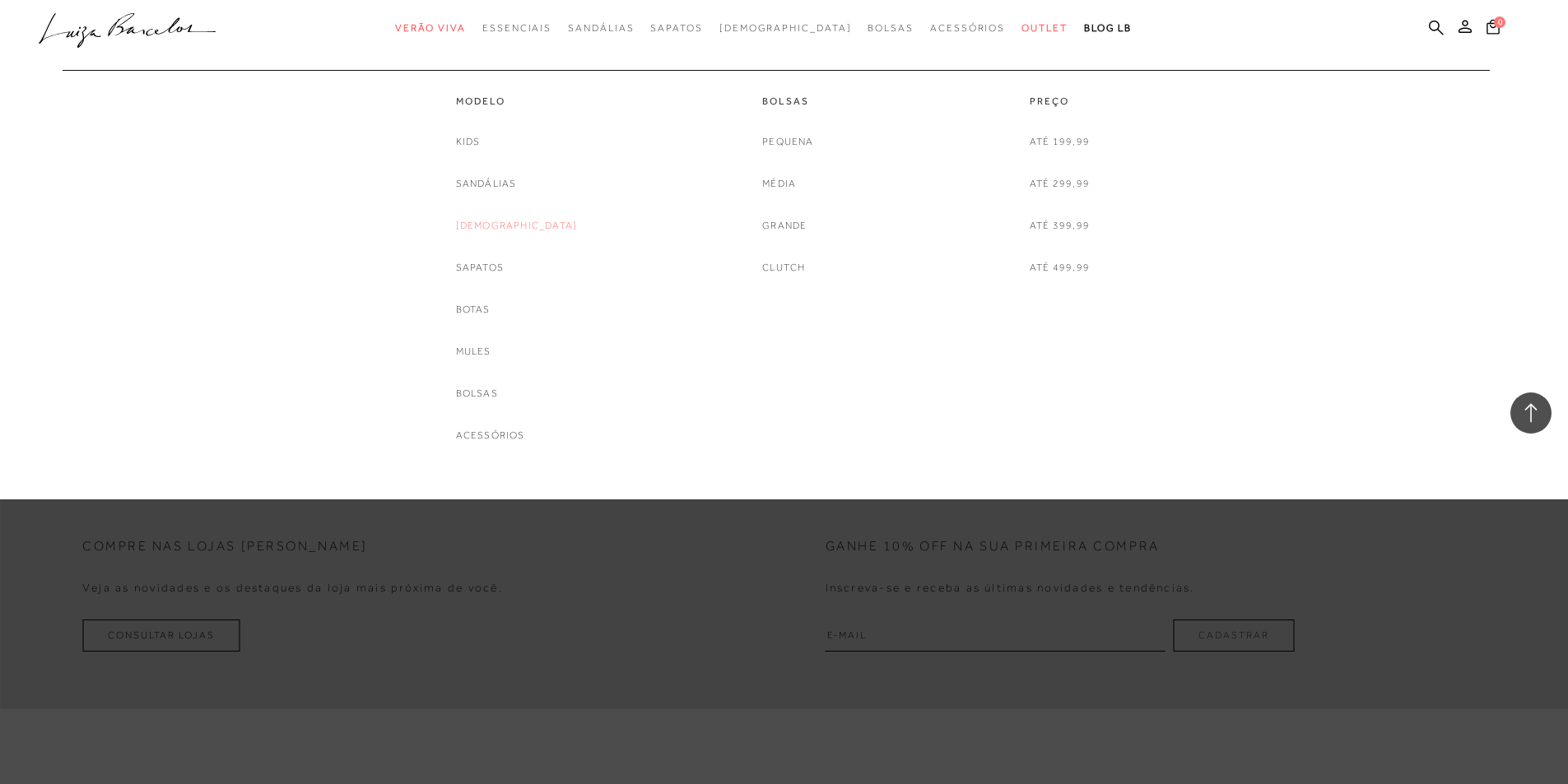
click at [517, 228] on link "[DEMOGRAPHIC_DATA]" at bounding box center [517, 226] width 122 height 17
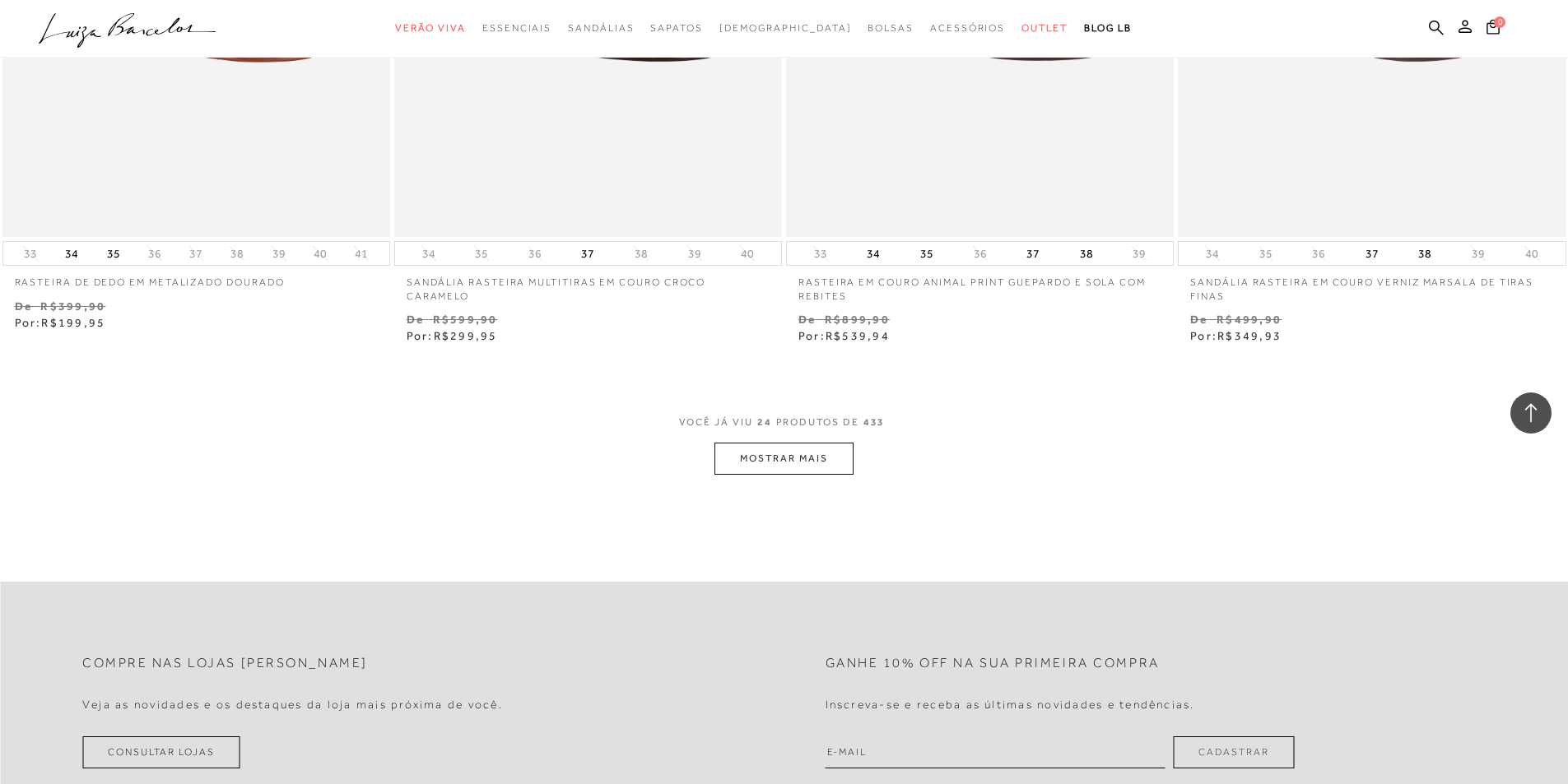
scroll to position [4113, 0]
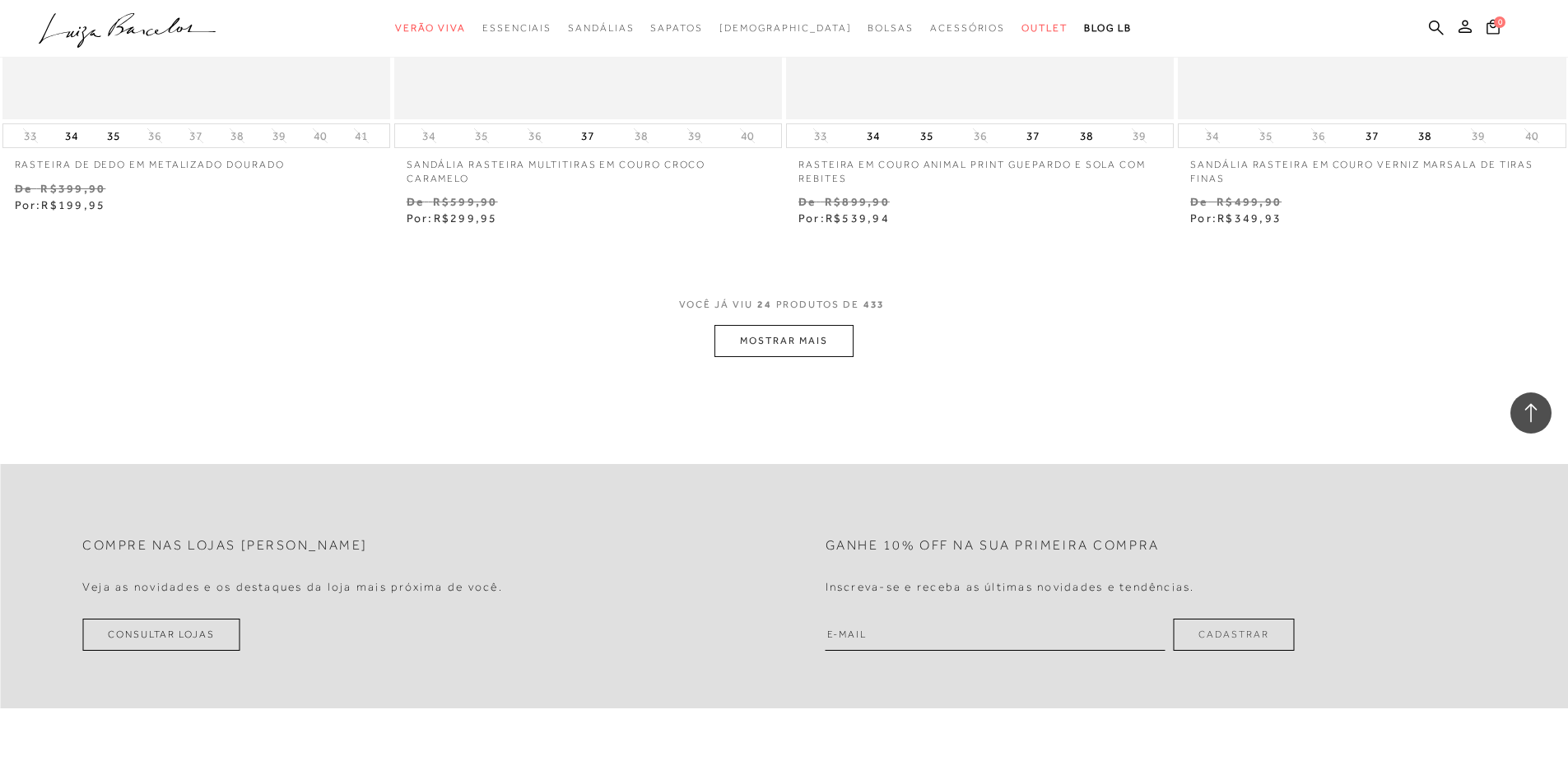
click at [801, 346] on button "MOSTRAR MAIS" at bounding box center [784, 341] width 138 height 32
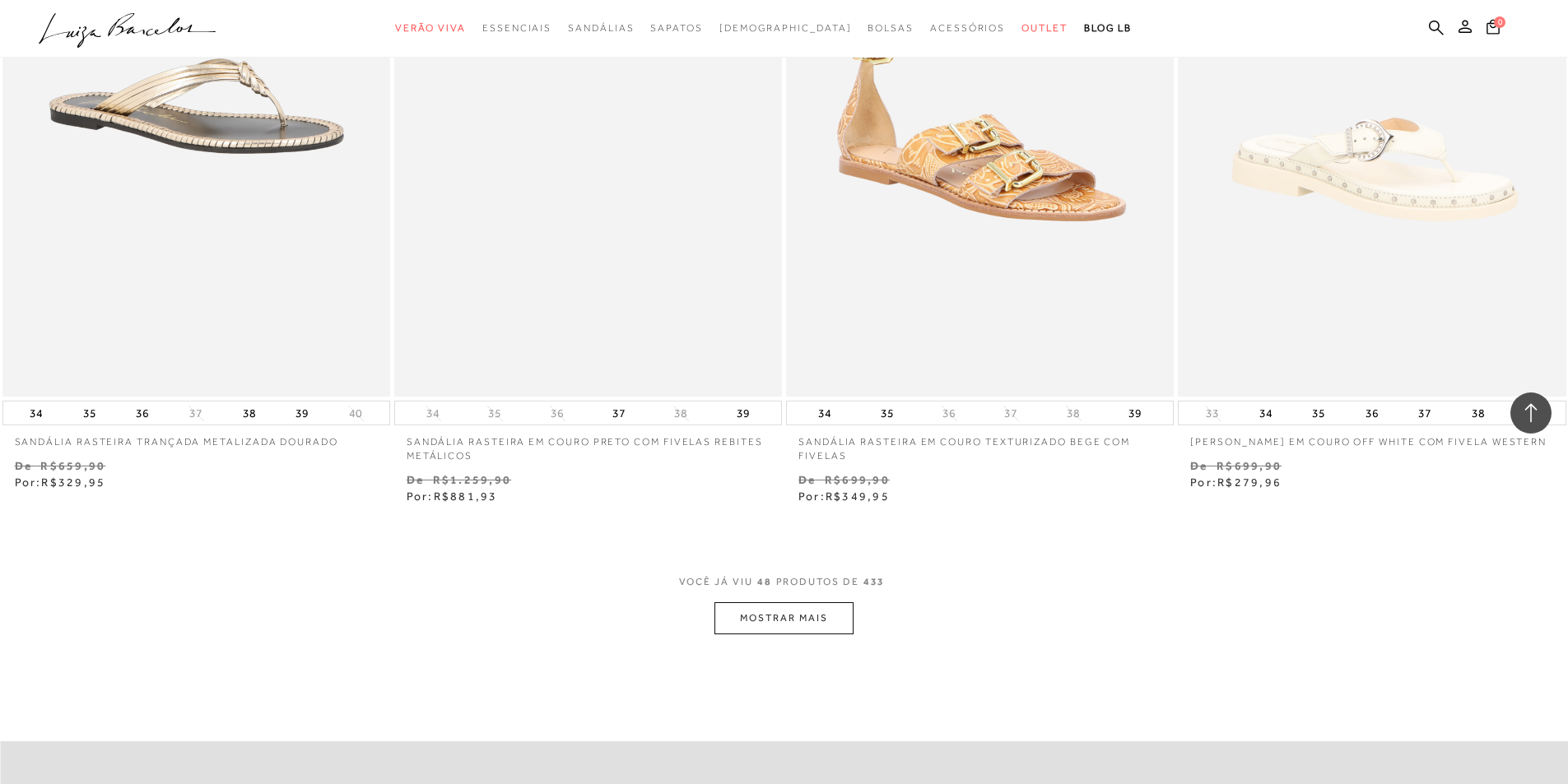
scroll to position [8474, 0]
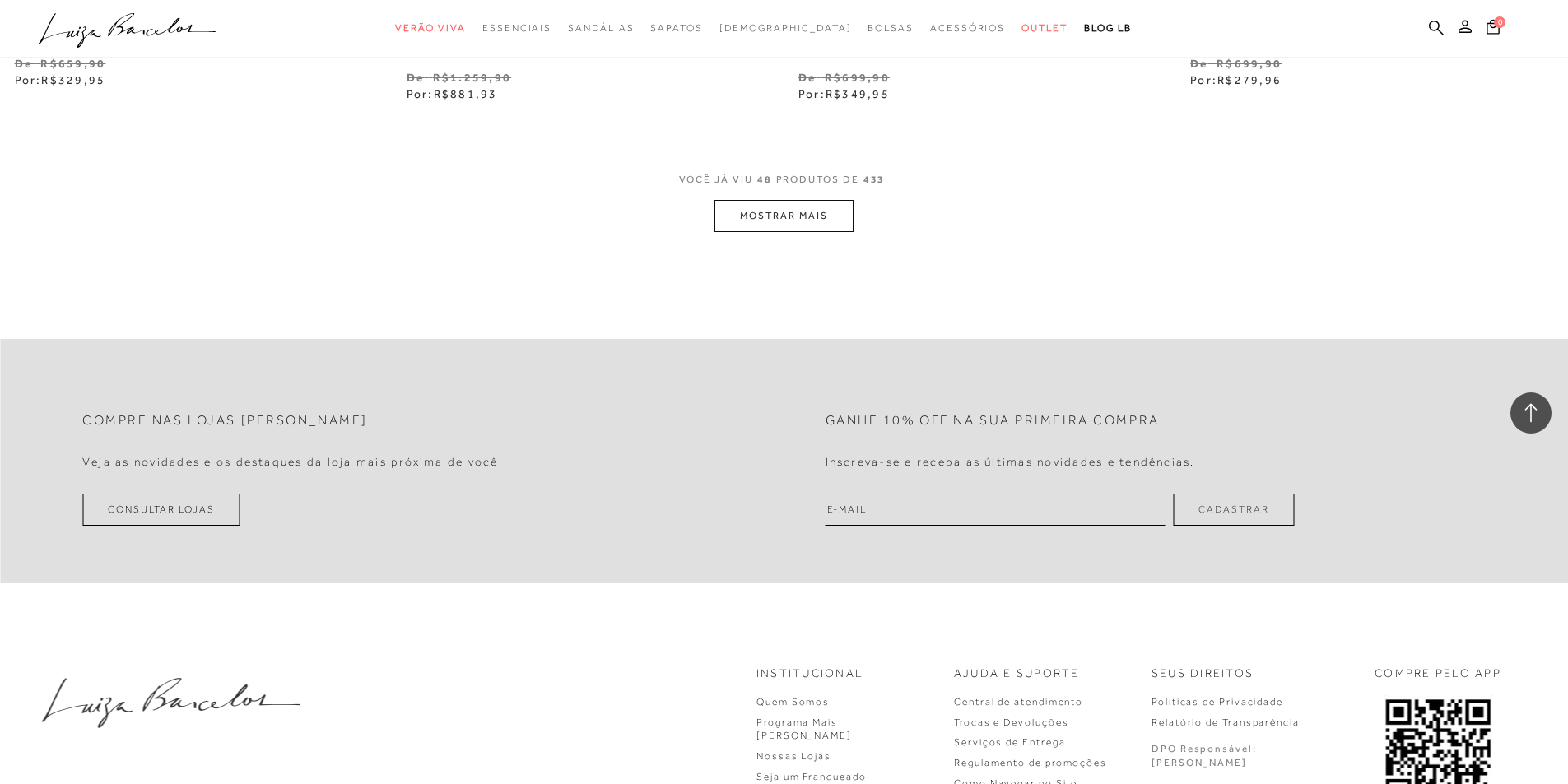
click at [817, 211] on button "MOSTRAR MAIS" at bounding box center [784, 216] width 138 height 32
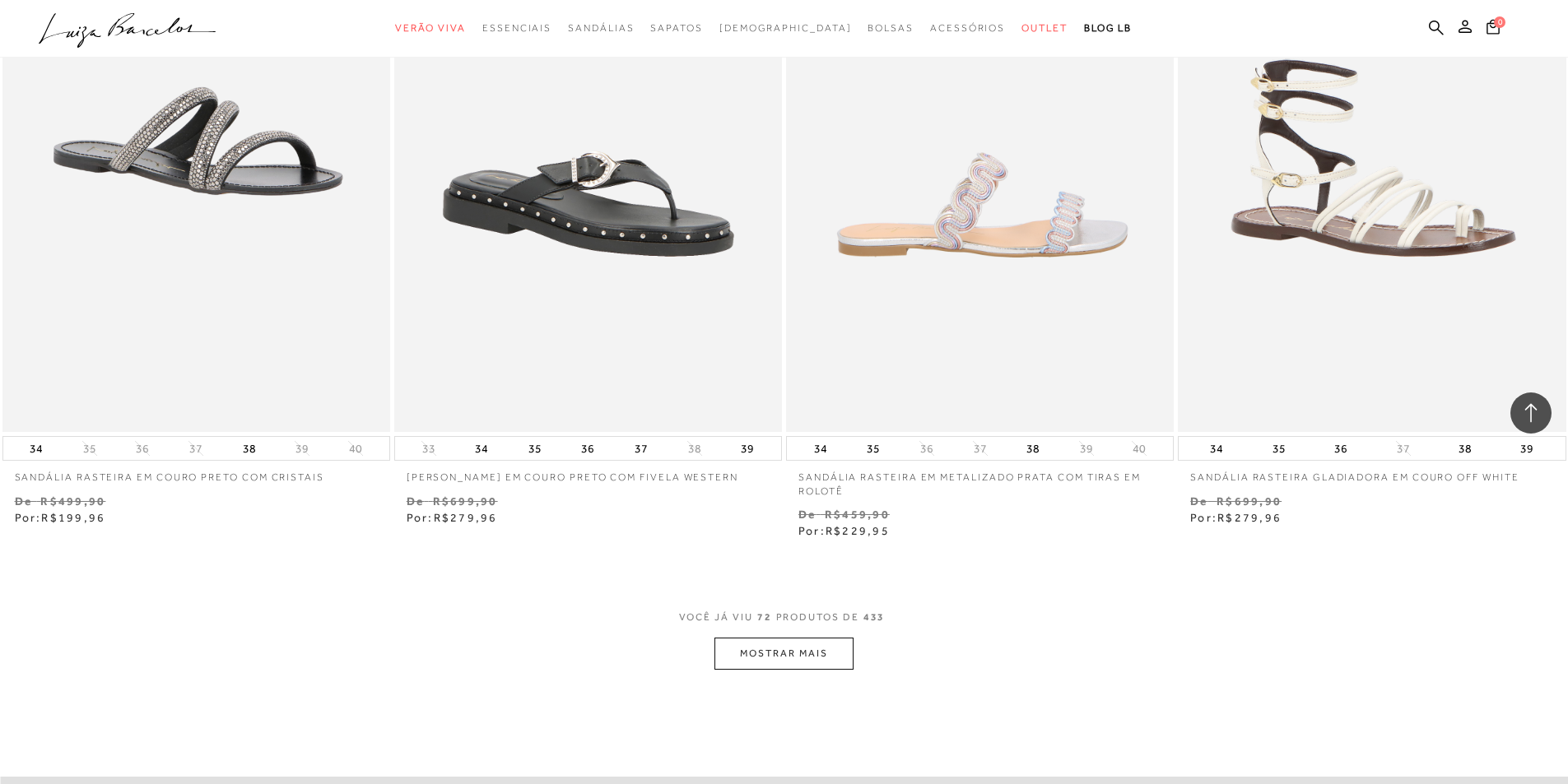
scroll to position [12669, 0]
